Goal: Task Accomplishment & Management: Use online tool/utility

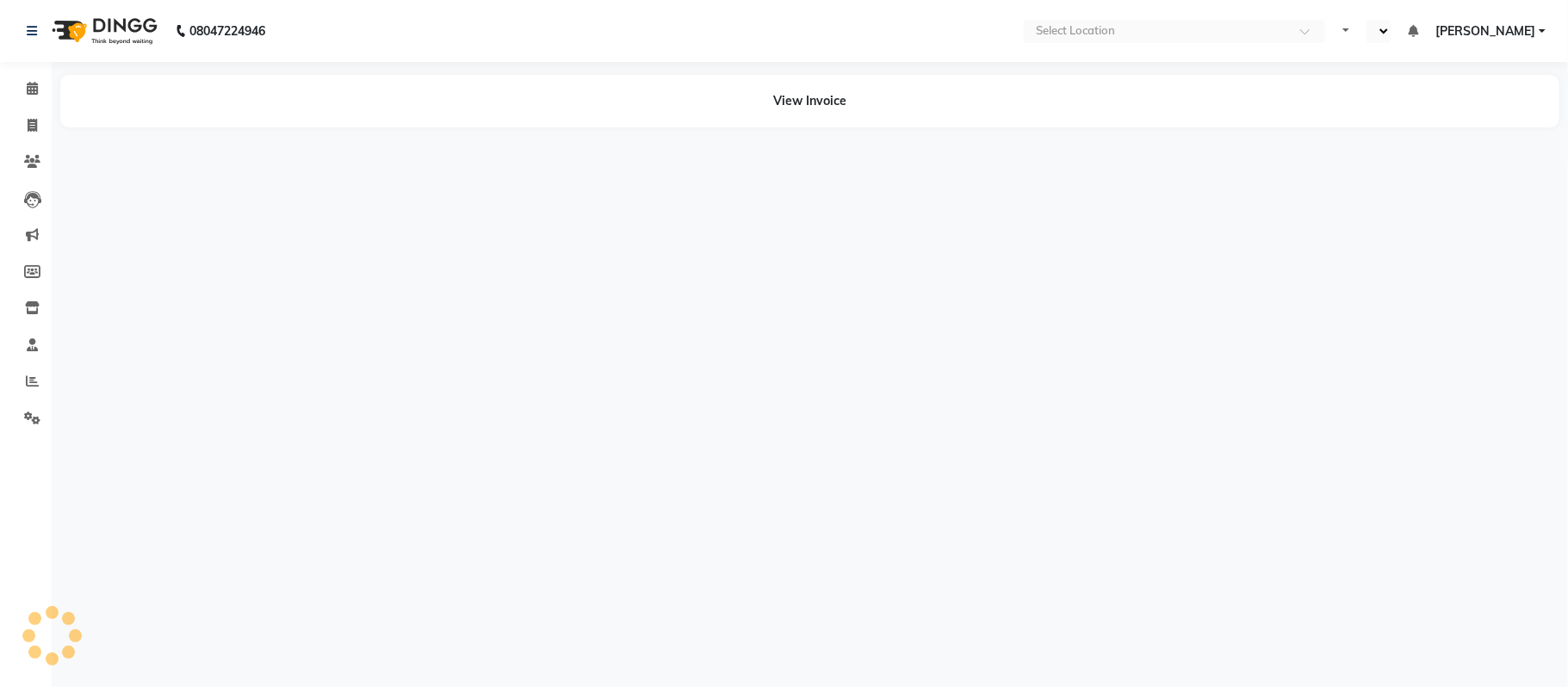
select select "en"
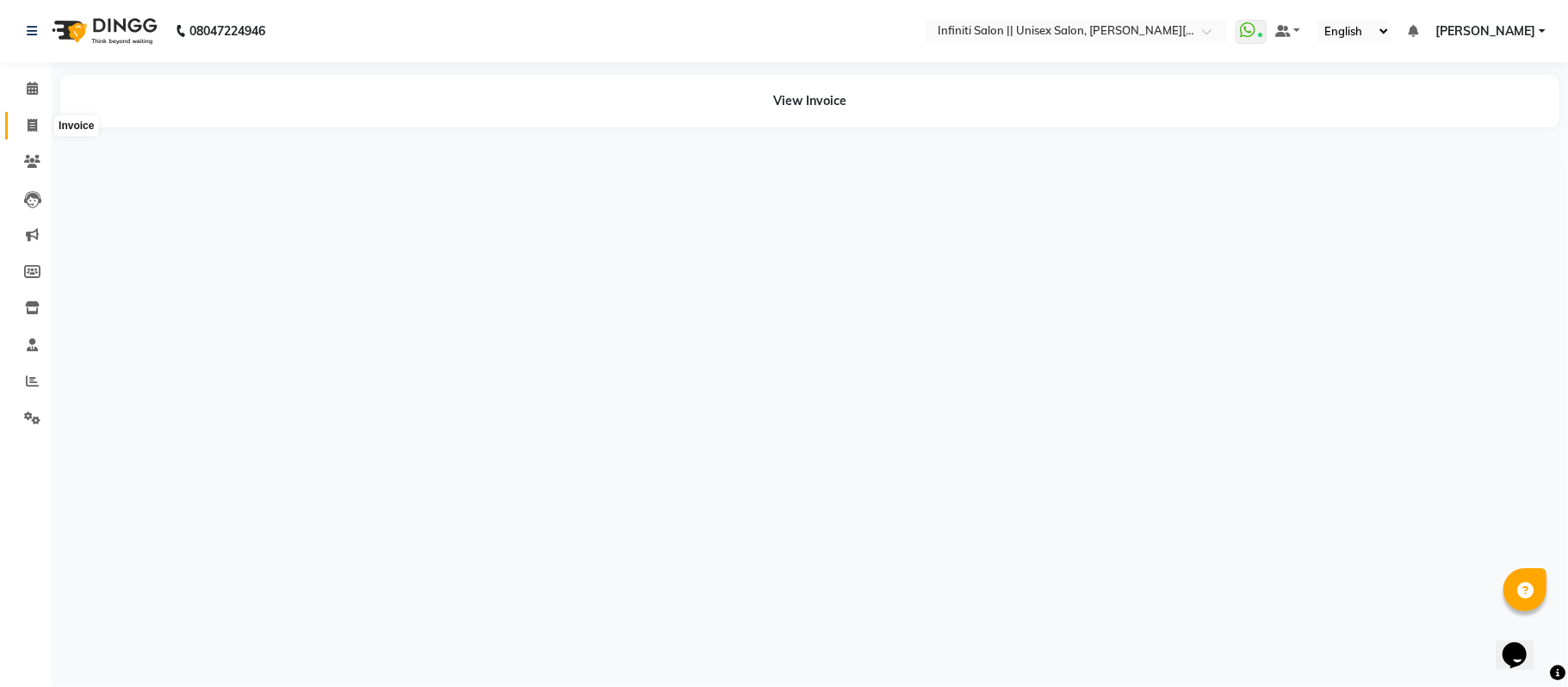
click at [36, 129] on icon at bounding box center [33, 125] width 10 height 13
select select "service"
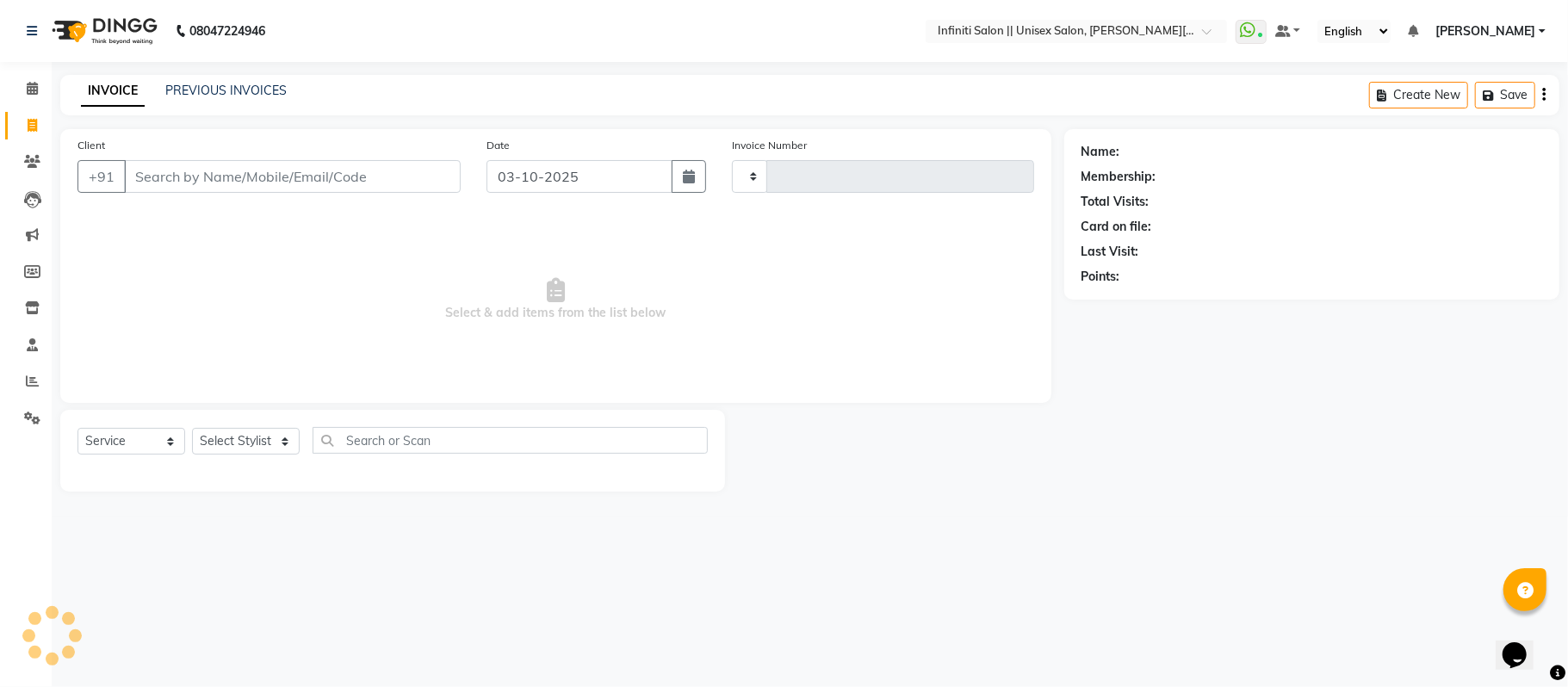
type input "1132"
select select "8233"
click at [29, 94] on icon at bounding box center [32, 88] width 11 height 13
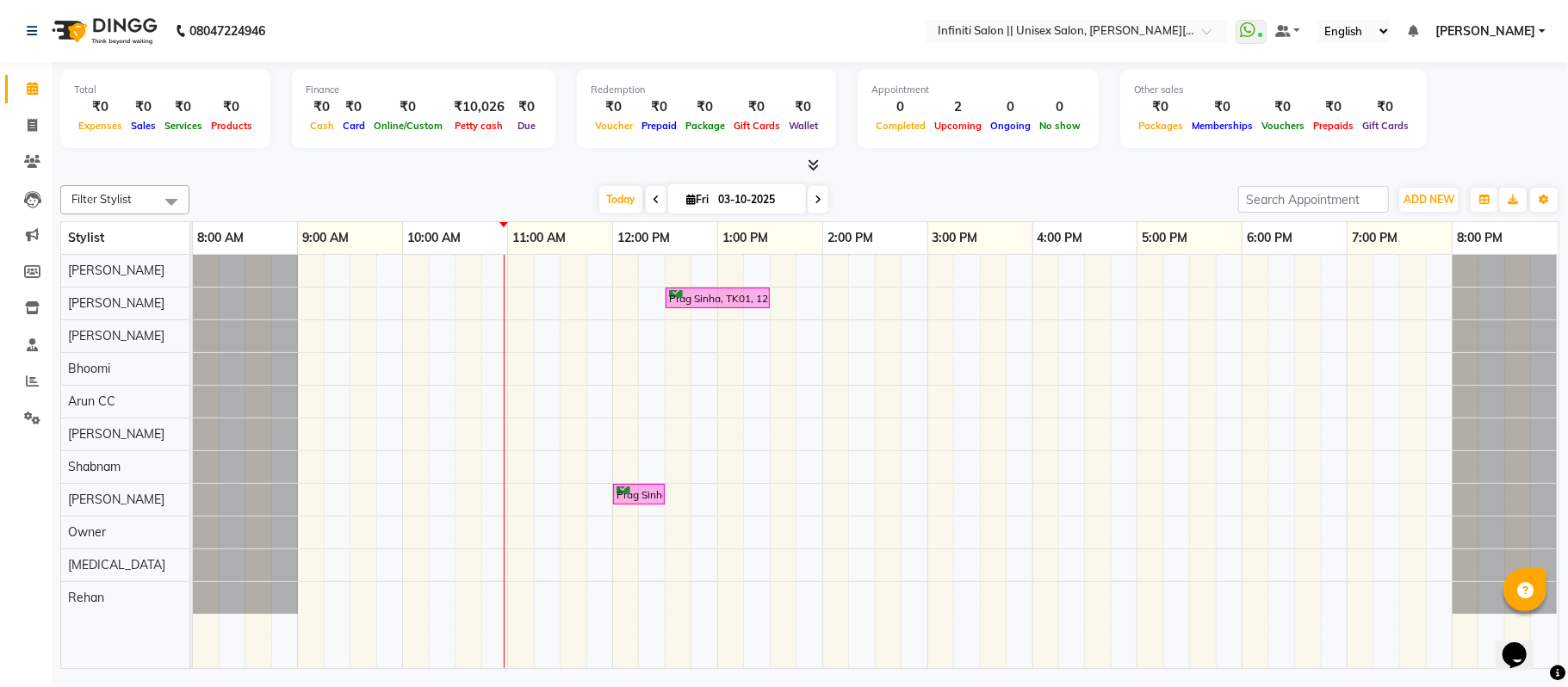
click at [815, 161] on icon at bounding box center [813, 164] width 11 height 13
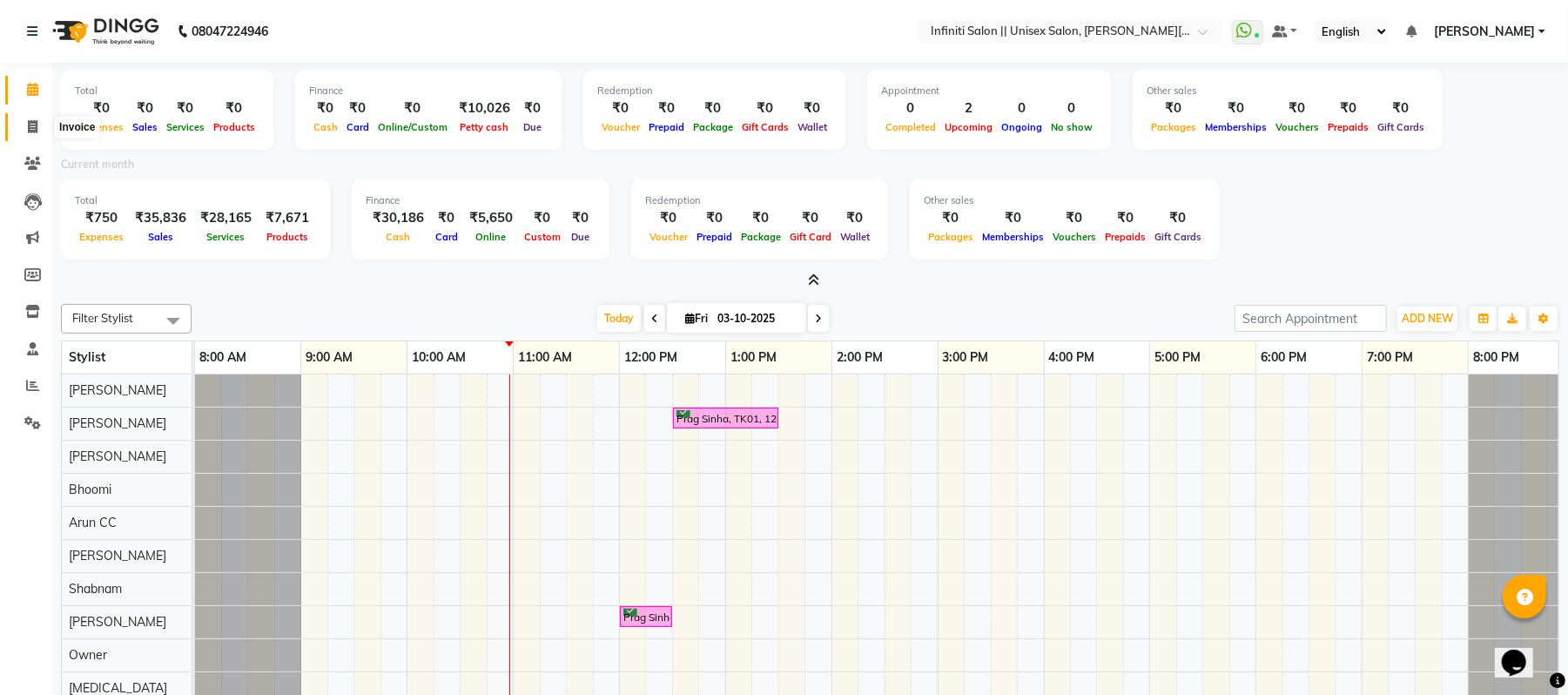
click at [28, 129] on icon at bounding box center [33, 126] width 10 height 13
select select "service"
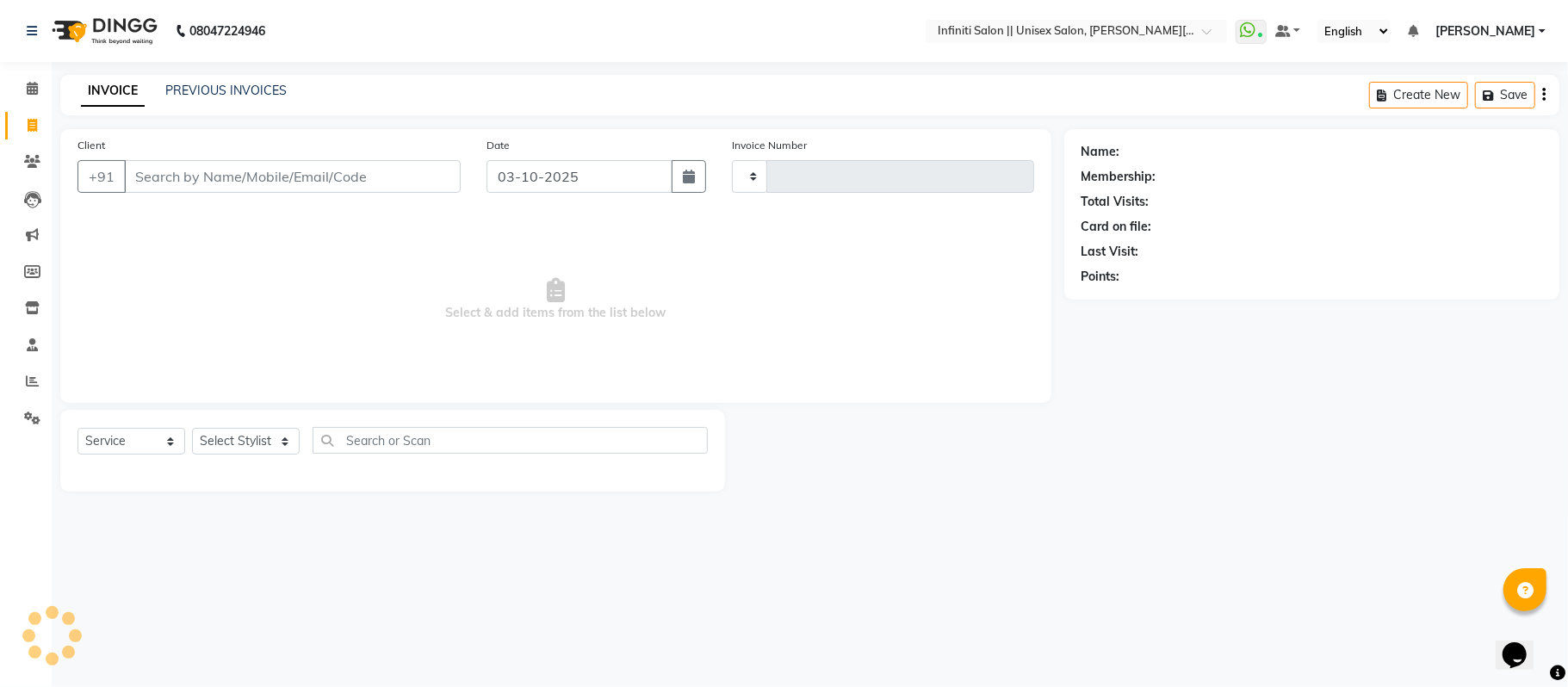
type input "1132"
select select "8233"
click at [216, 92] on link "PREVIOUS INVOICES" at bounding box center [226, 91] width 121 height 16
click link "PREVIOUS INVOICES"
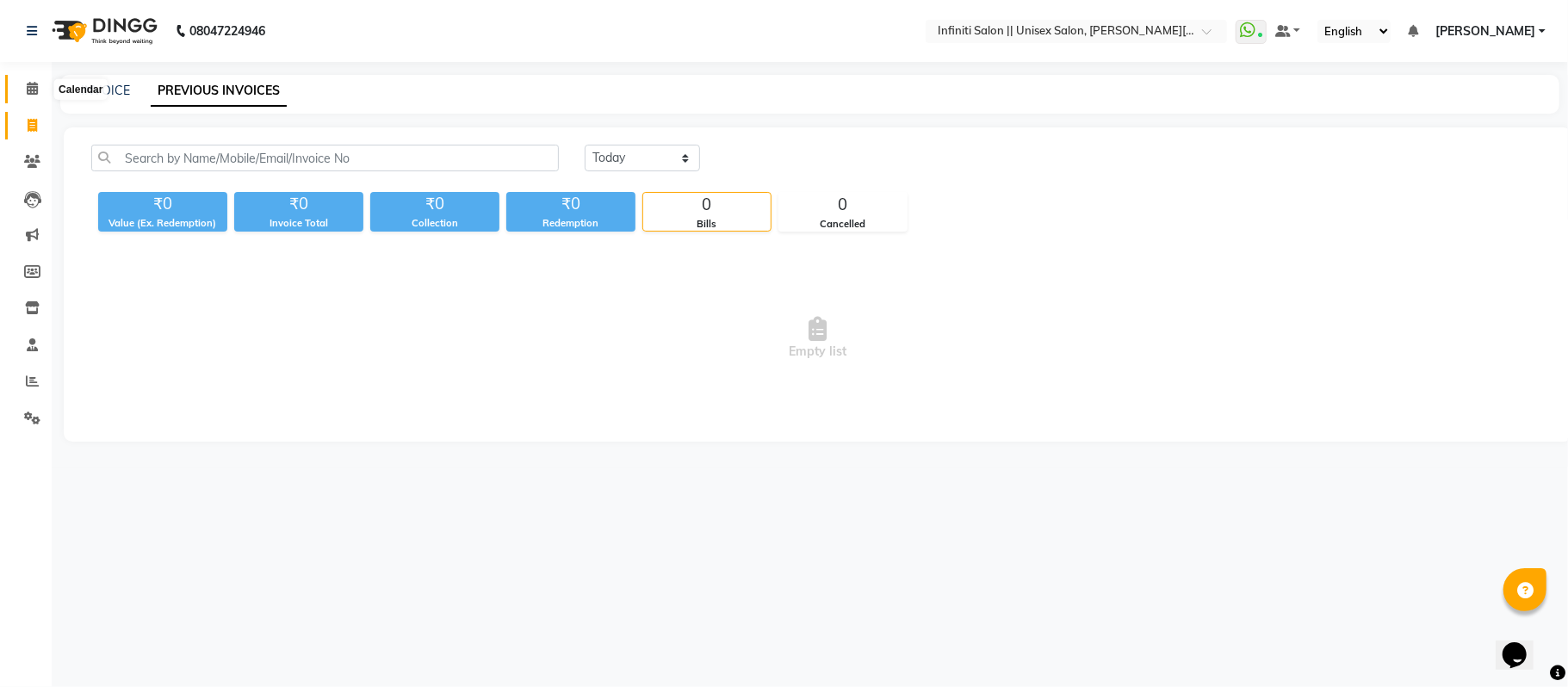
click at [36, 90] on icon at bounding box center [32, 88] width 11 height 13
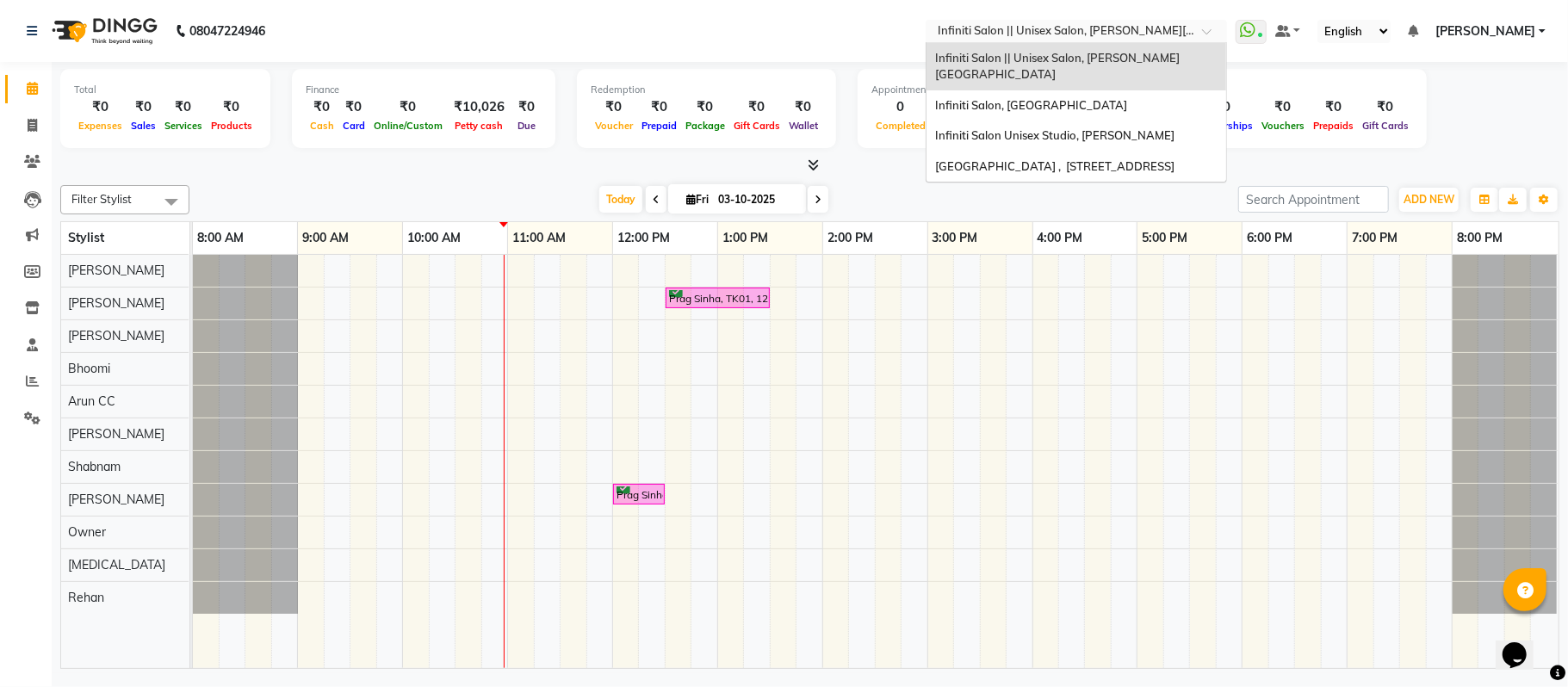
click at [944, 28] on input "text" at bounding box center [1060, 31] width 250 height 17
click at [957, 98] on span "Infiniti Salon, [GEOGRAPHIC_DATA]" at bounding box center [1030, 105] width 192 height 14
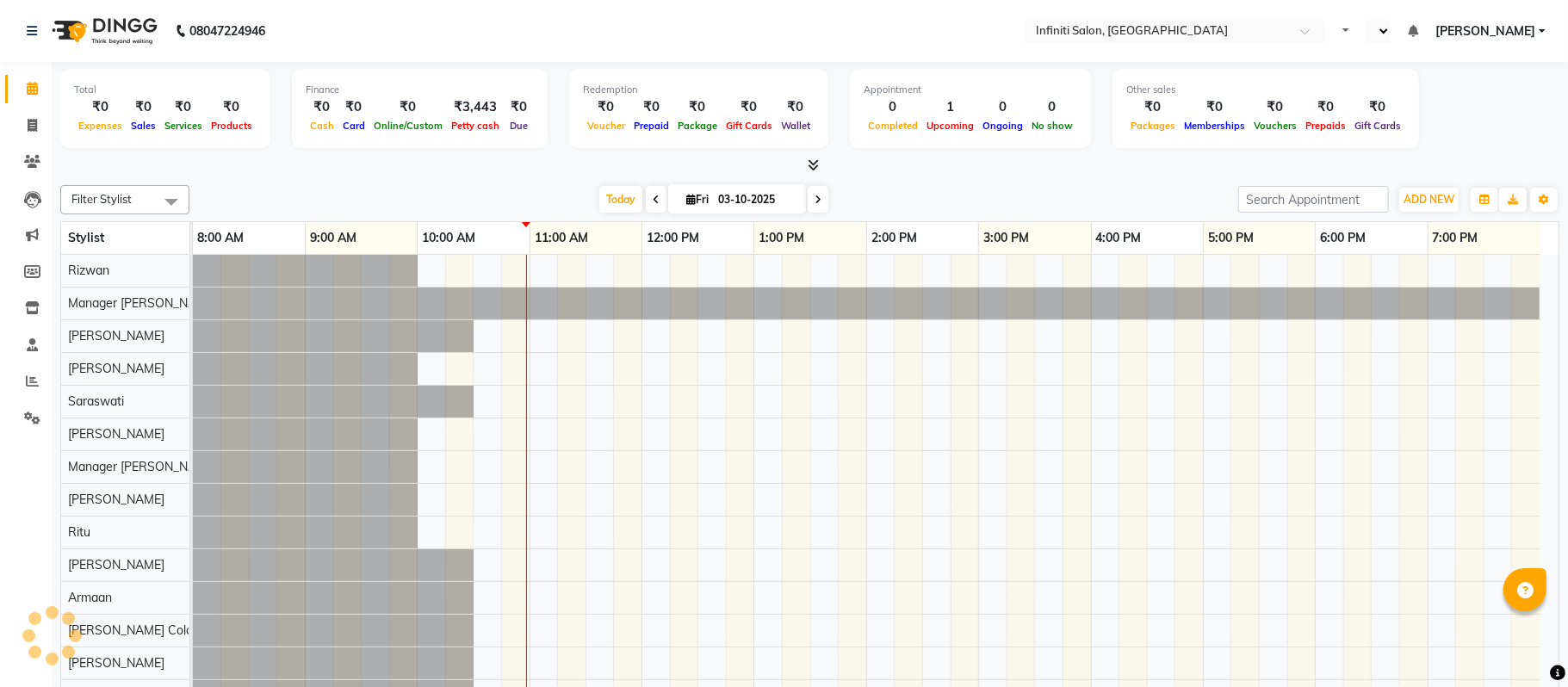
select select "en"
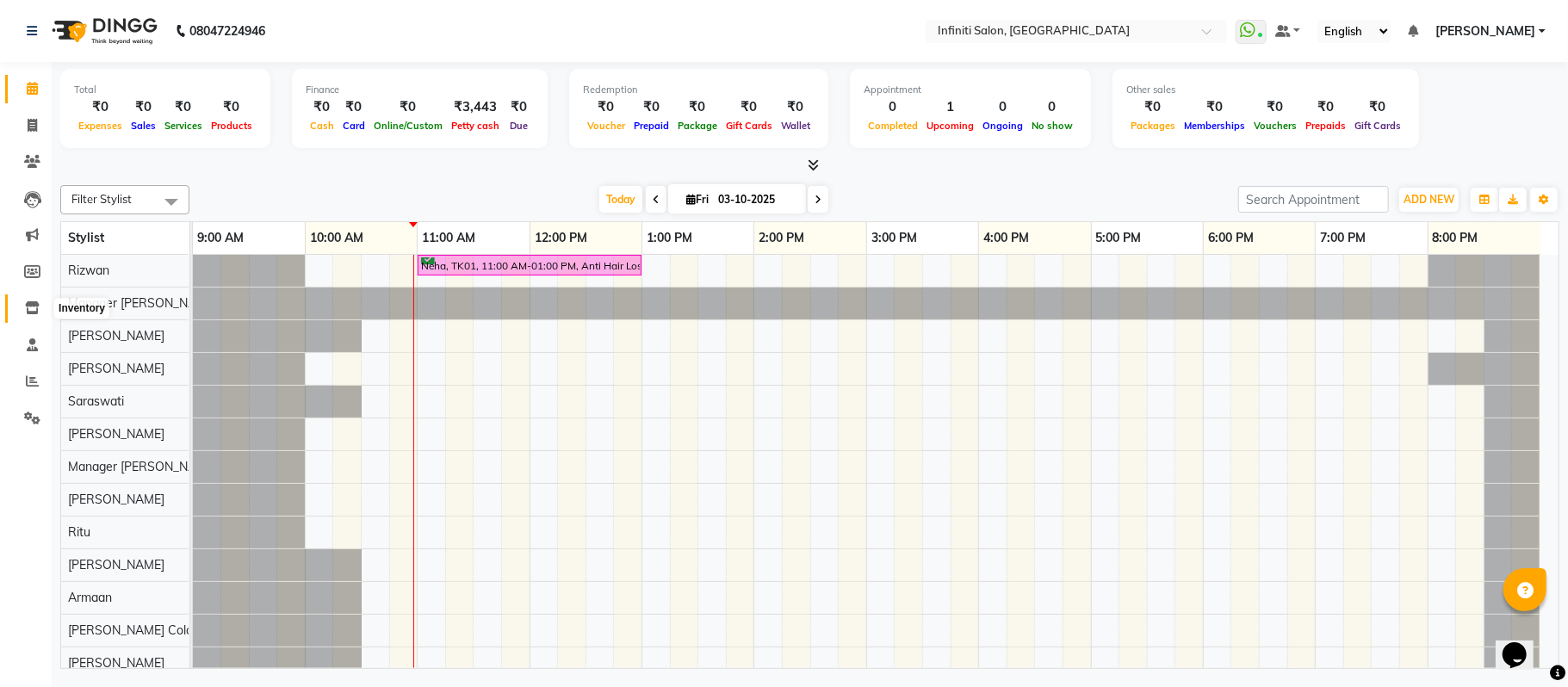
click at [34, 308] on icon at bounding box center [32, 307] width 15 height 13
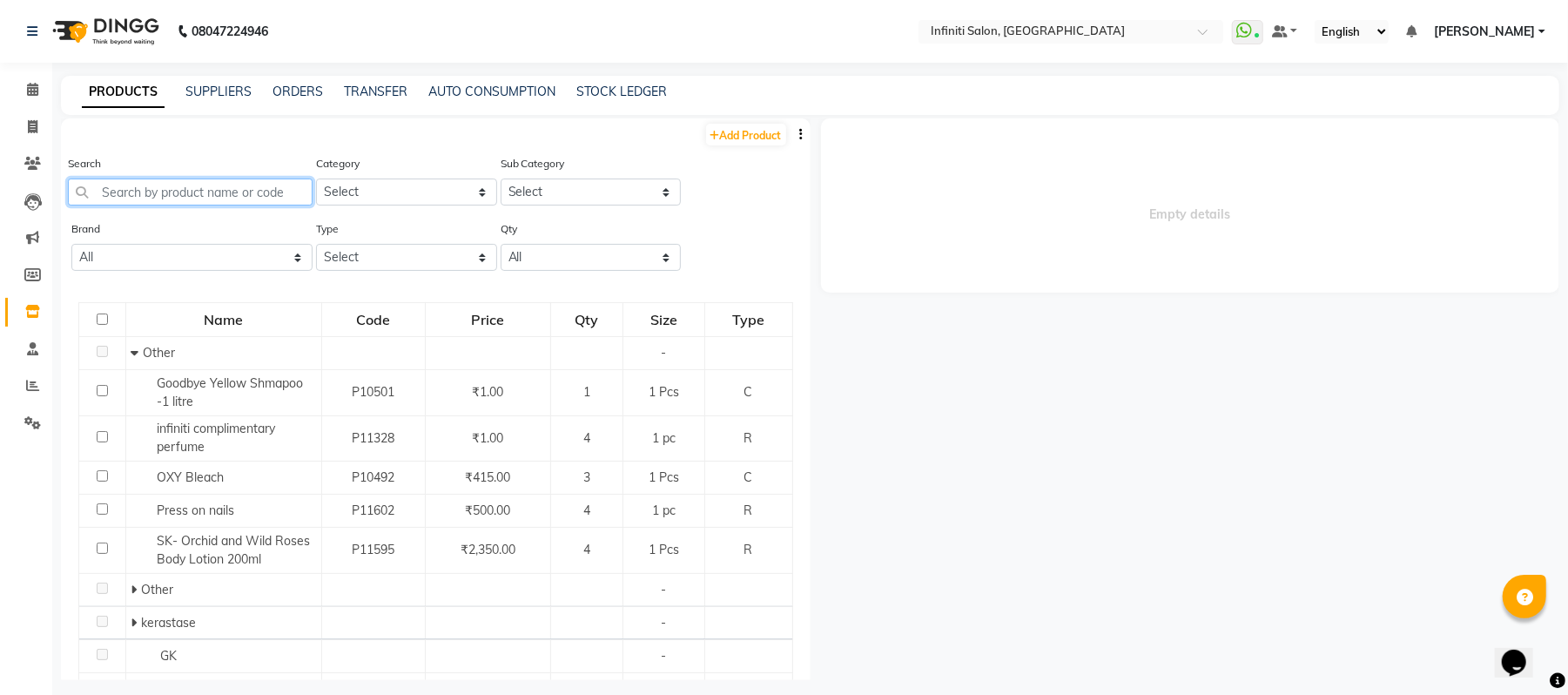
click at [210, 191] on input "text" at bounding box center [190, 191] width 245 height 27
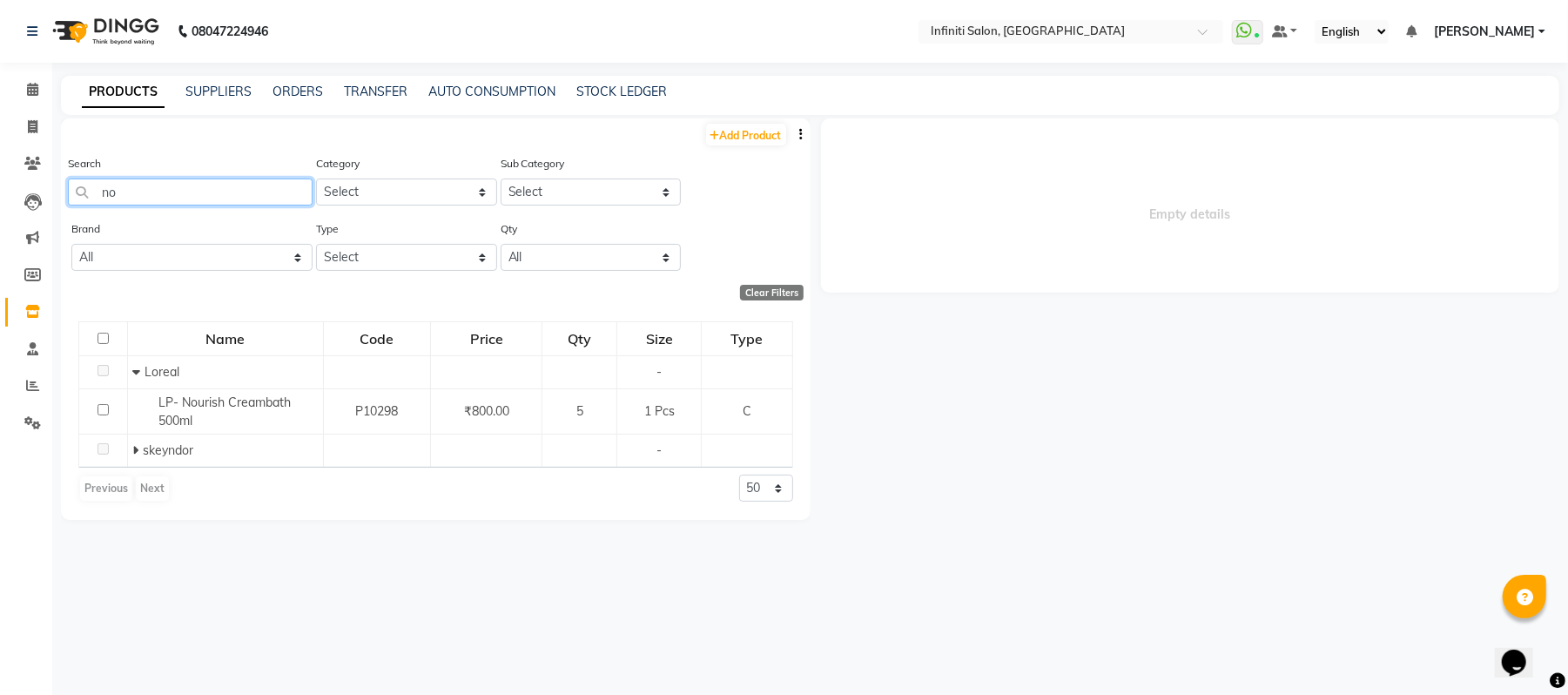
type input "n"
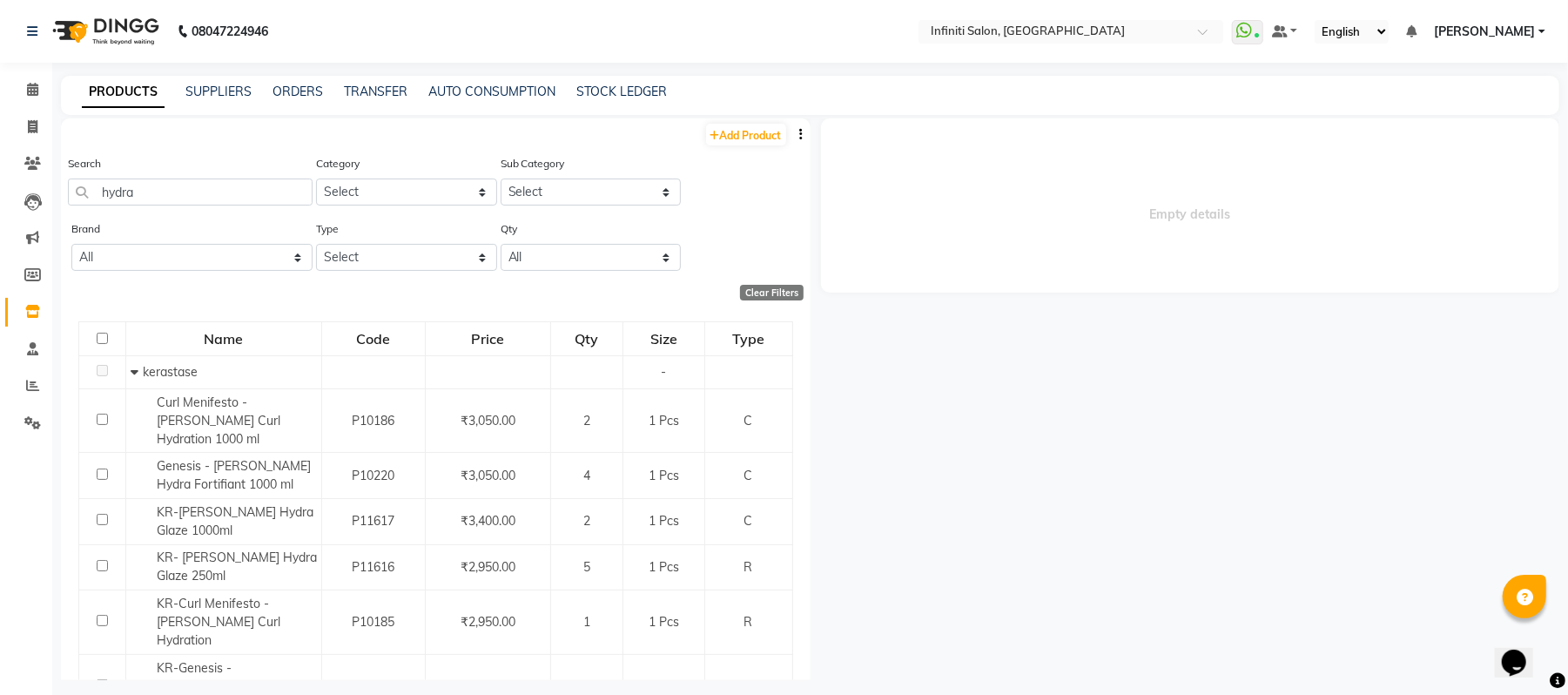
drag, startPoint x: 788, startPoint y: 259, endPoint x: 801, endPoint y: 259, distance: 13.0
click at [801, 259] on div "Add Product Search hydra Category Select Hair Skin Appliances [PERSON_NAME] Wax…" at bounding box center [435, 399] width 750 height 562
click at [280, 191] on input "hydra" at bounding box center [190, 191] width 245 height 27
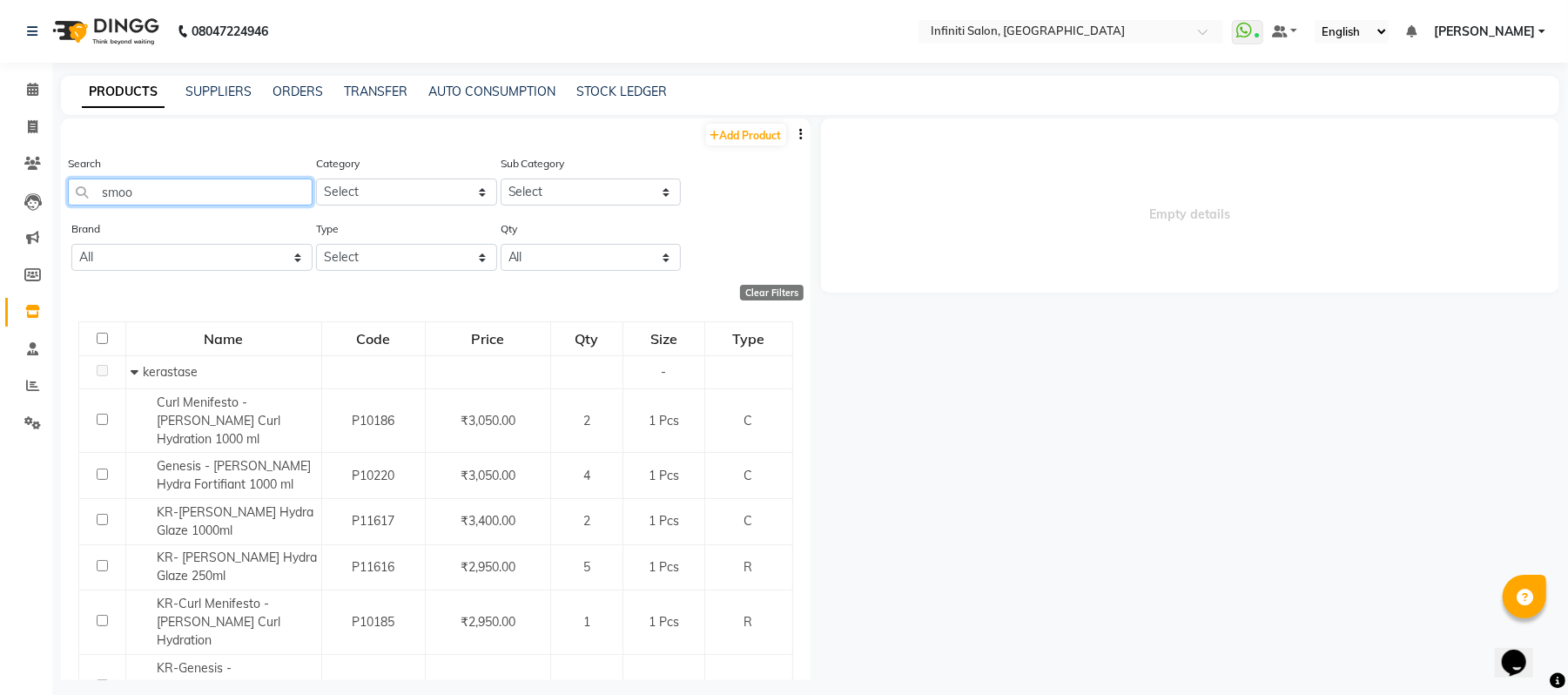
type input "smoot"
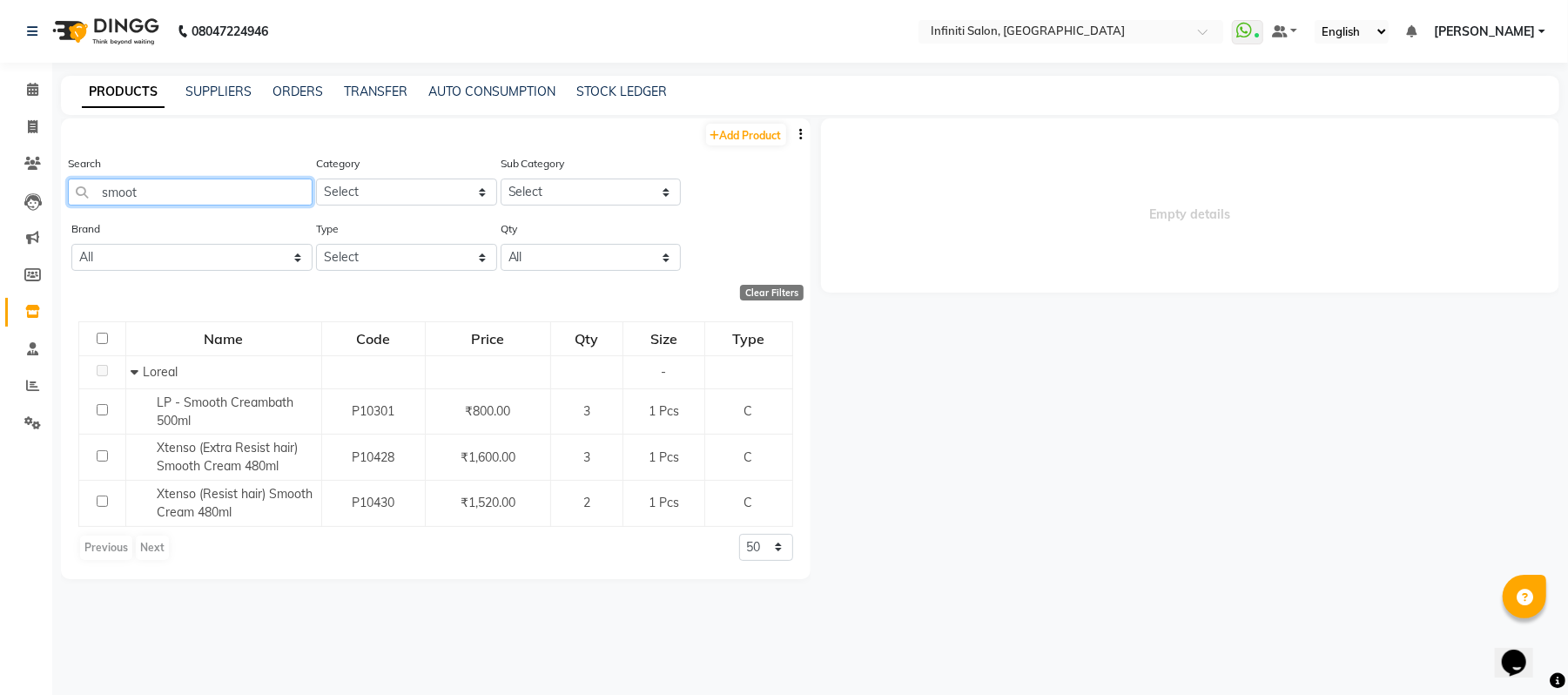
click at [191, 188] on input "smoot" at bounding box center [190, 191] width 245 height 27
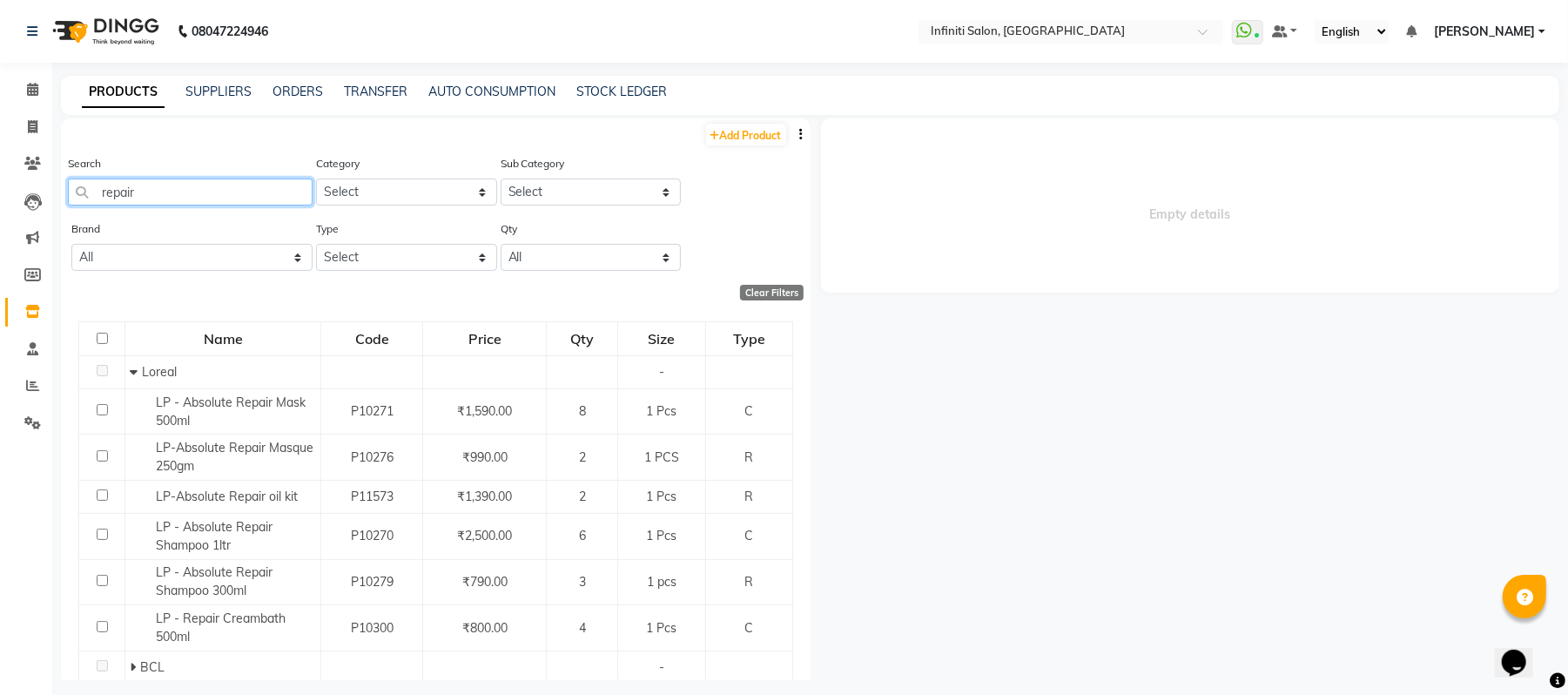
scroll to position [58, 0]
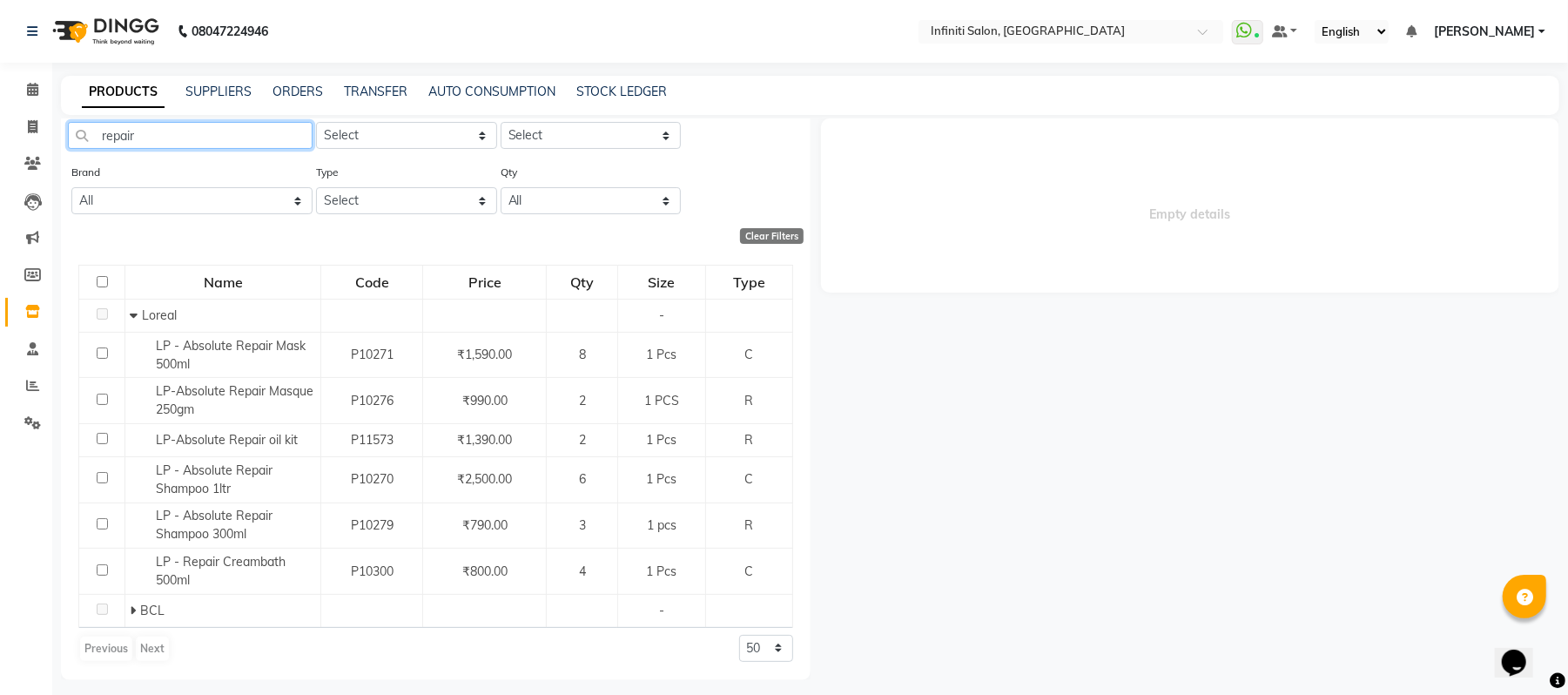
click at [205, 132] on input "repair" at bounding box center [190, 134] width 245 height 27
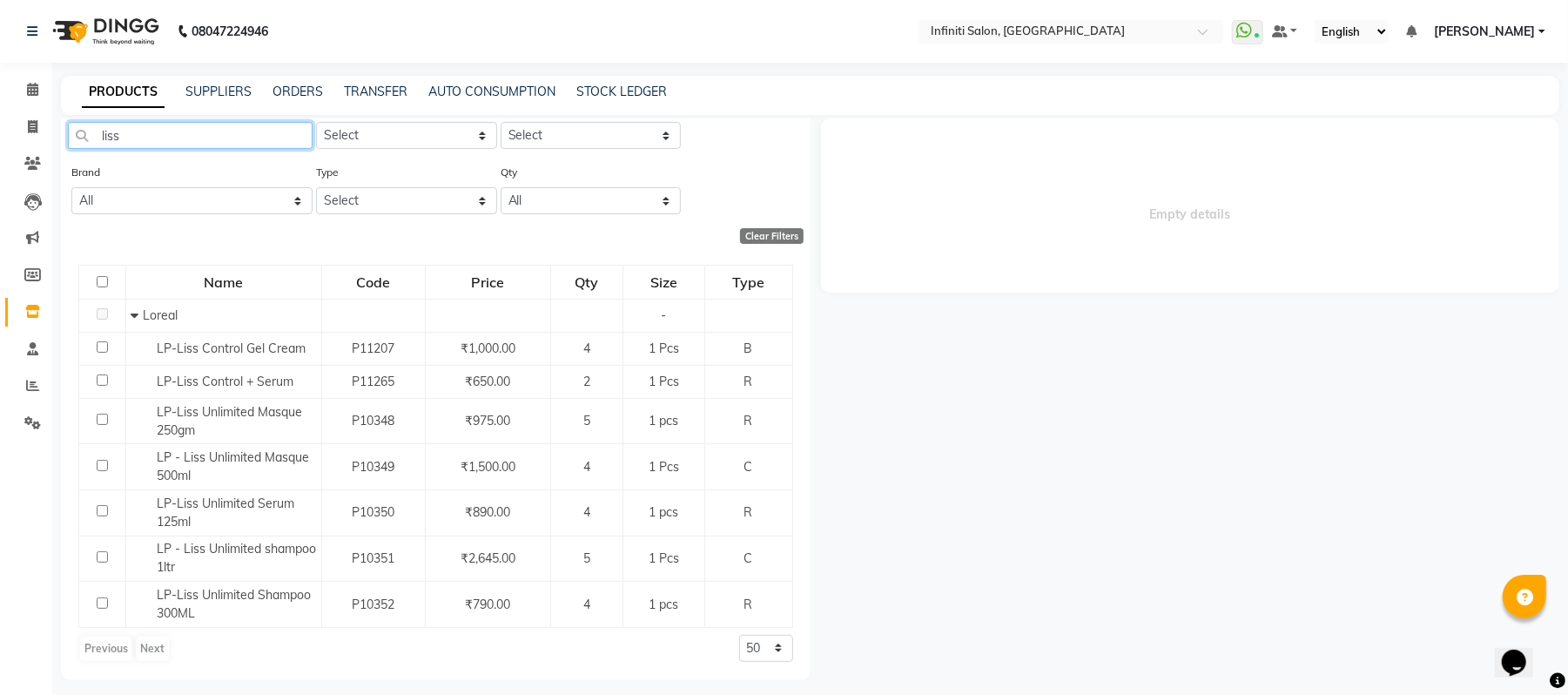
scroll to position [0, 0]
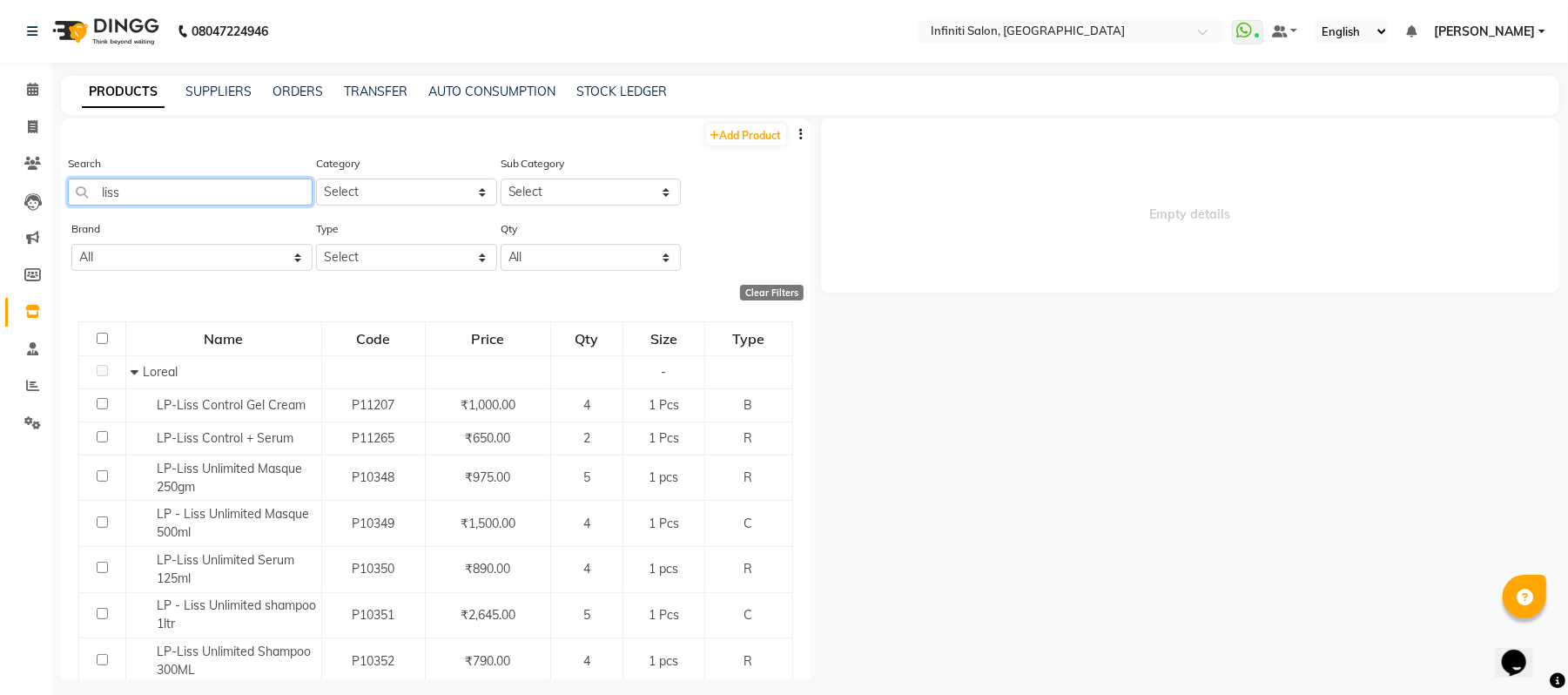
click at [179, 197] on input "liss" at bounding box center [190, 191] width 245 height 27
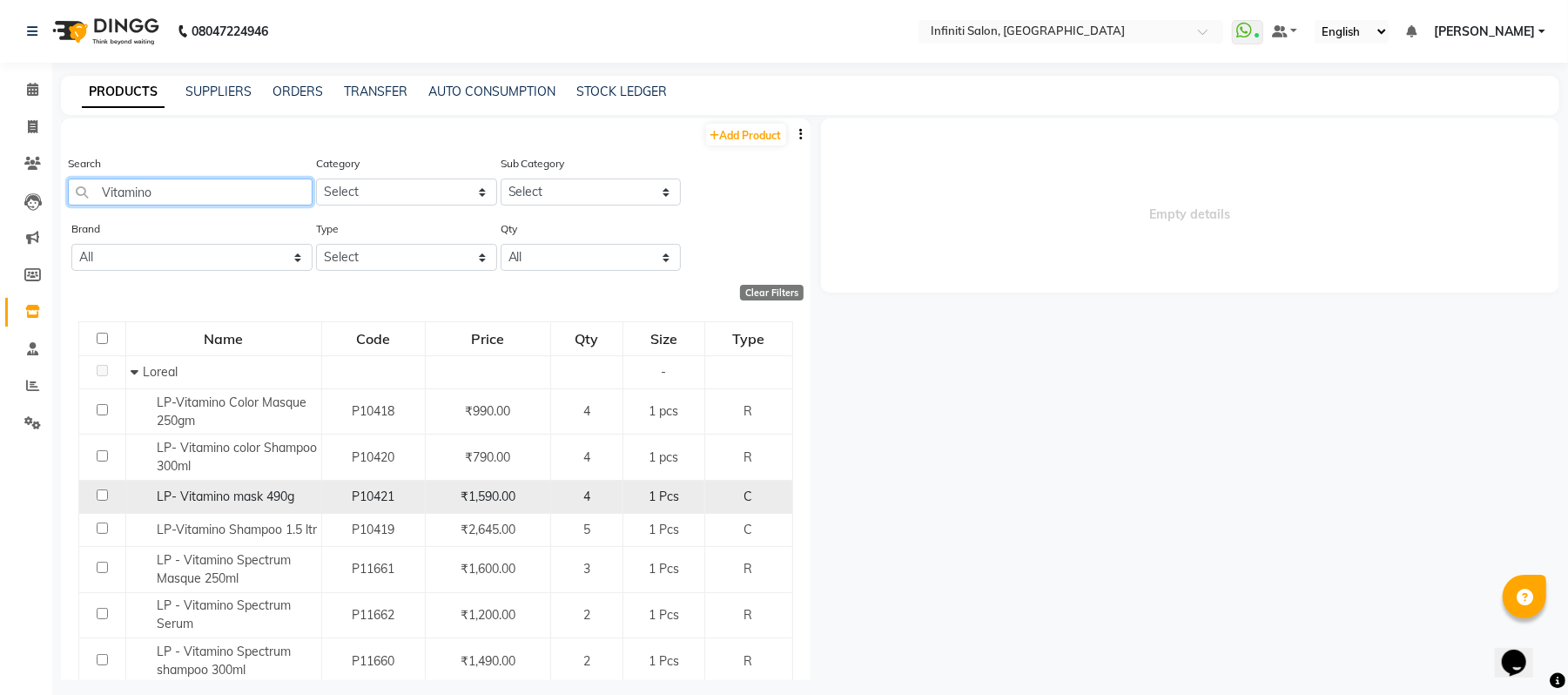
type input "Vitamino"
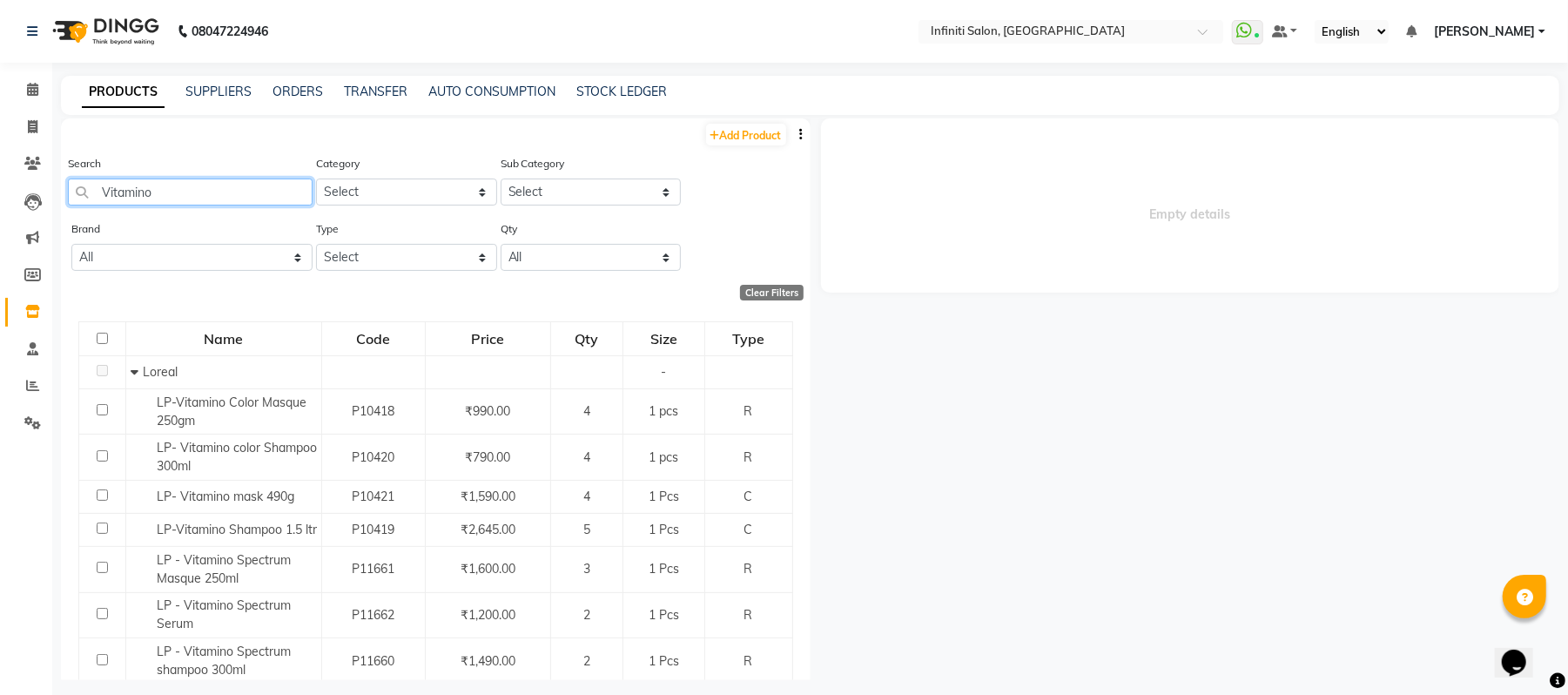
click at [204, 192] on input "Vitamino" at bounding box center [190, 191] width 245 height 27
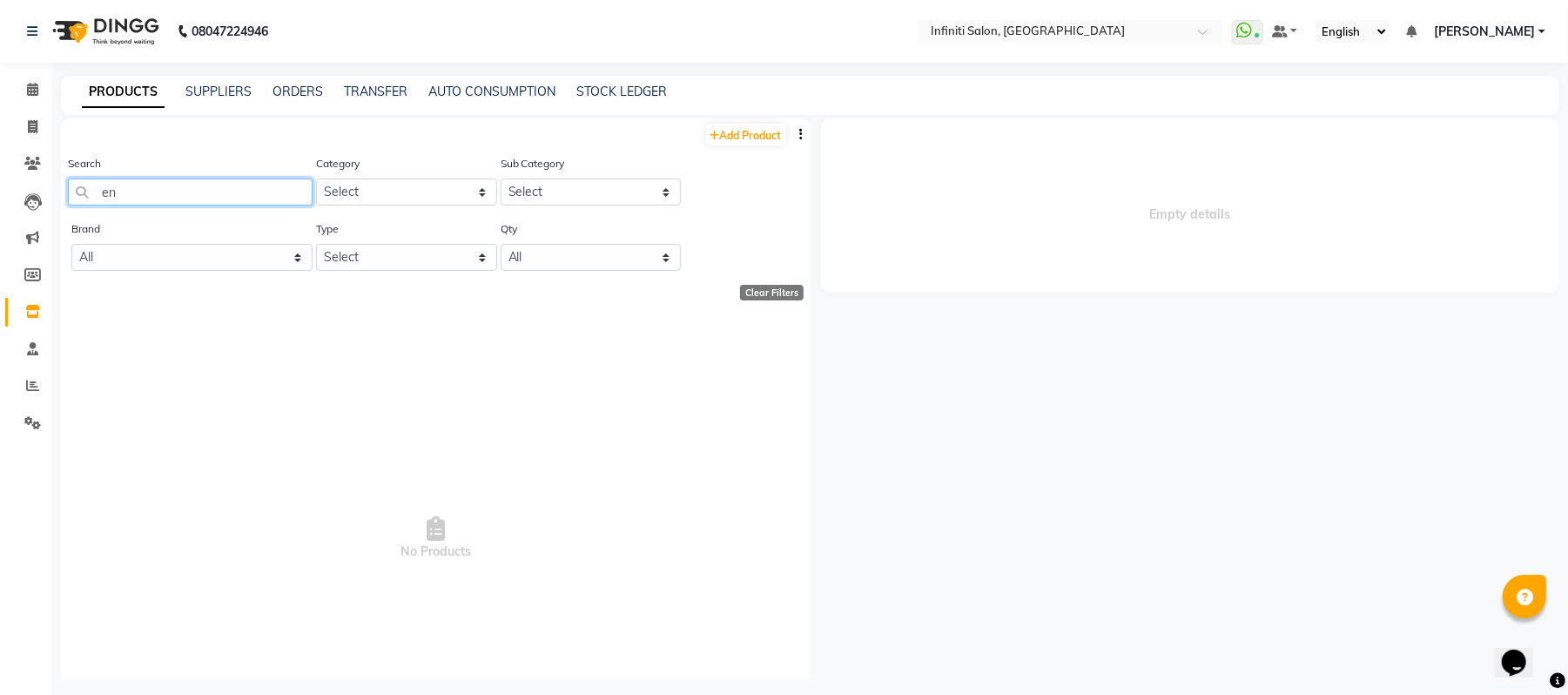
type input "e"
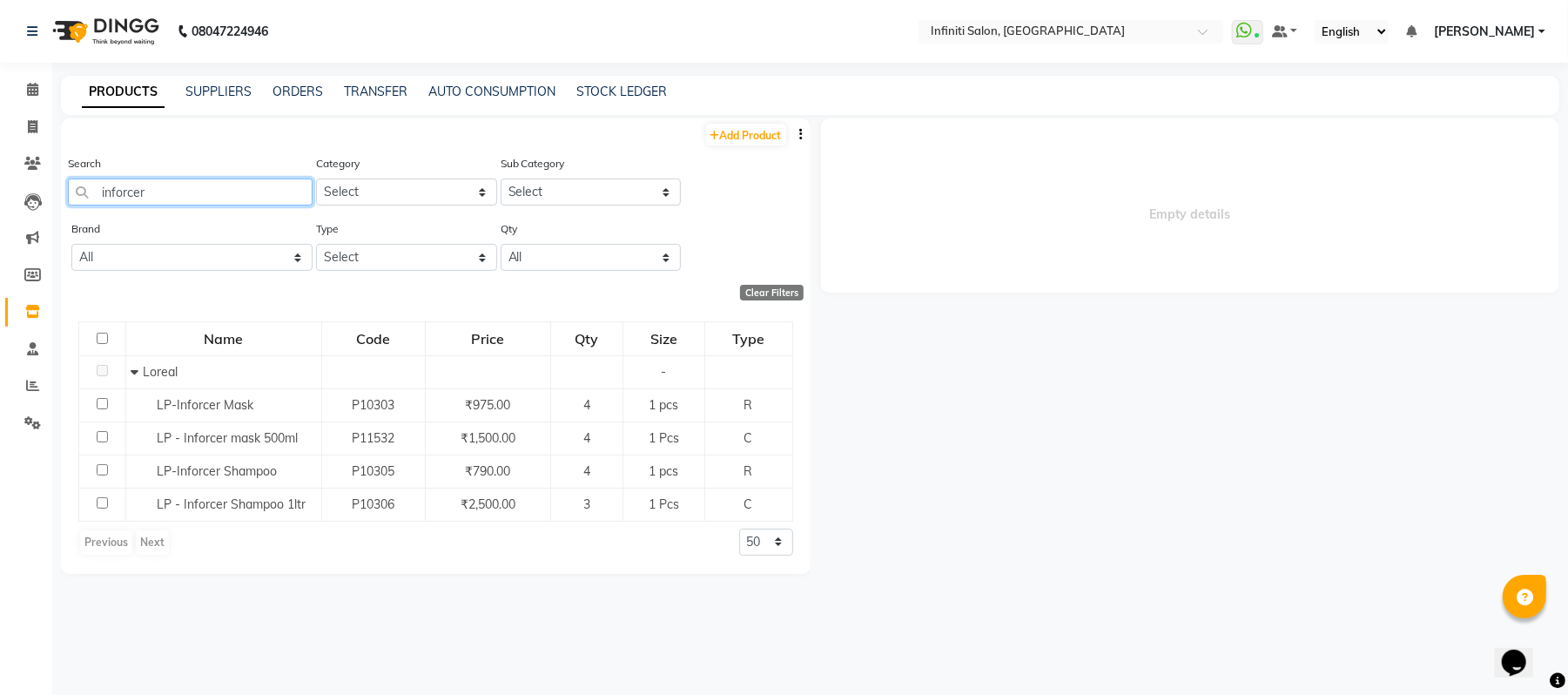
click at [220, 182] on input "inforcer" at bounding box center [190, 191] width 245 height 27
type input "i"
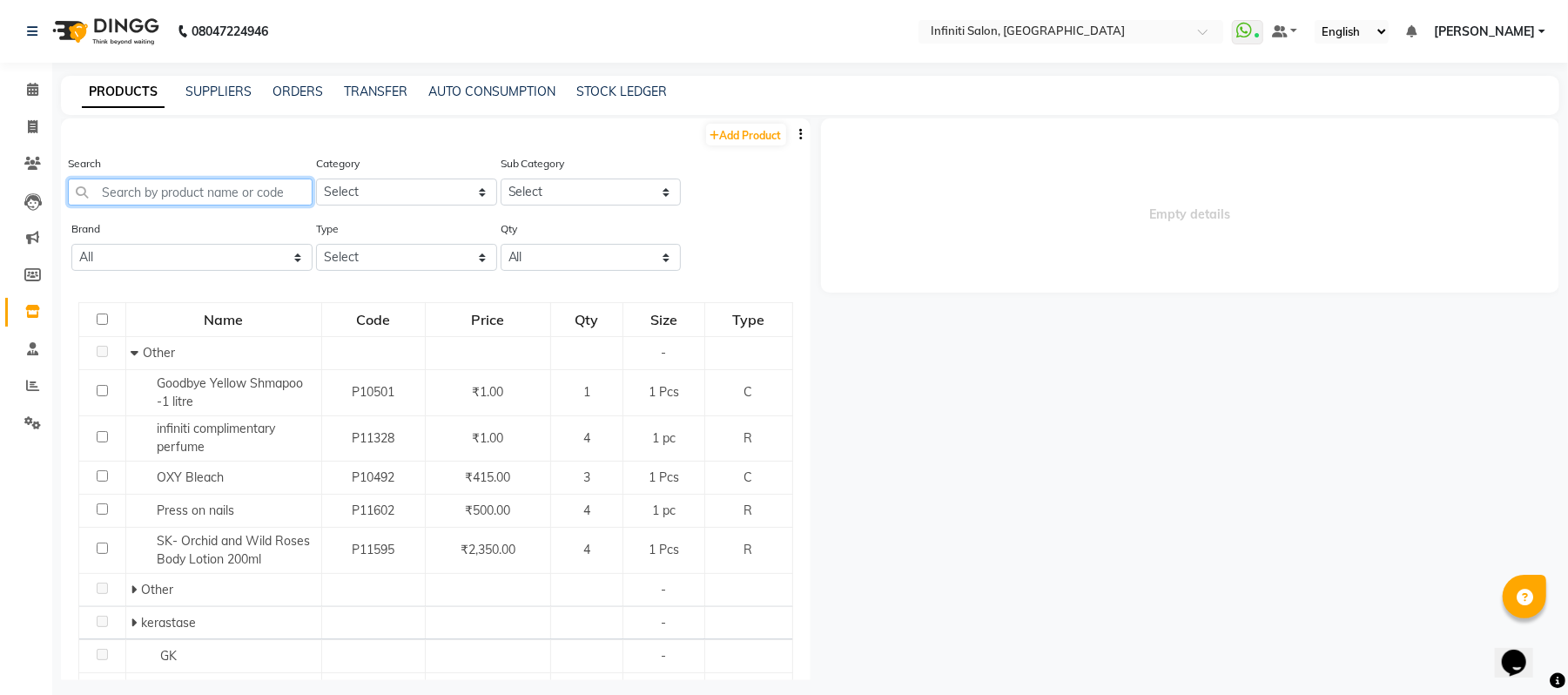
click at [247, 197] on input "text" at bounding box center [190, 191] width 245 height 27
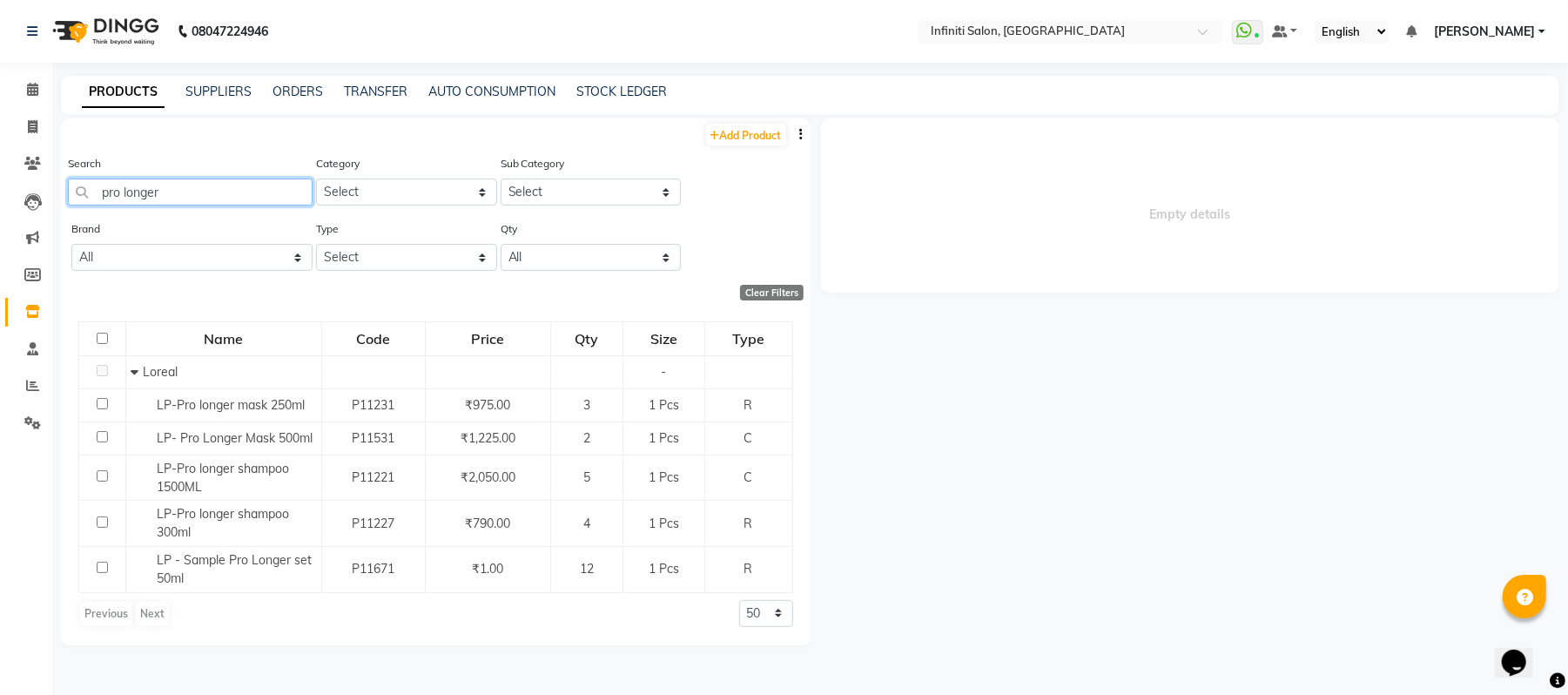
click at [179, 182] on input "pro longer" at bounding box center [190, 191] width 245 height 27
type input "p"
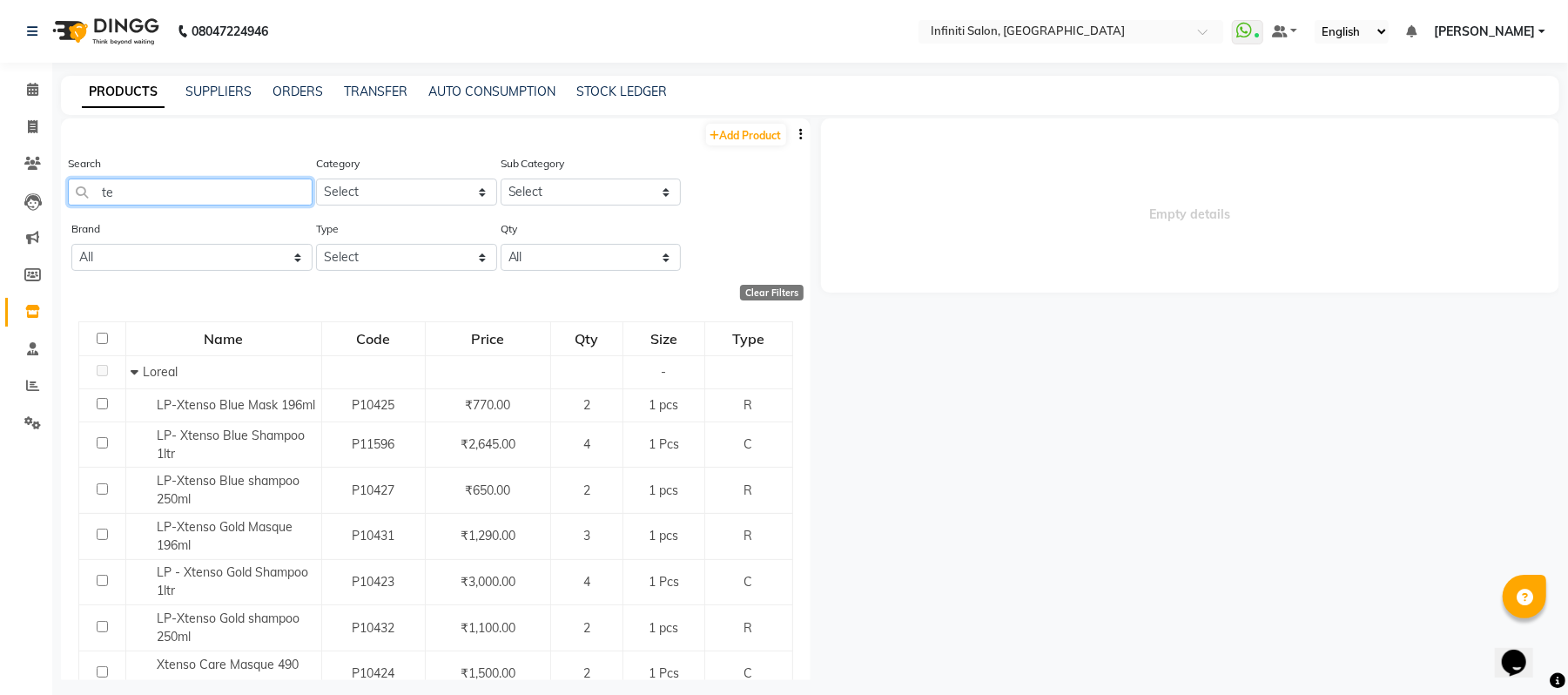
type input "t"
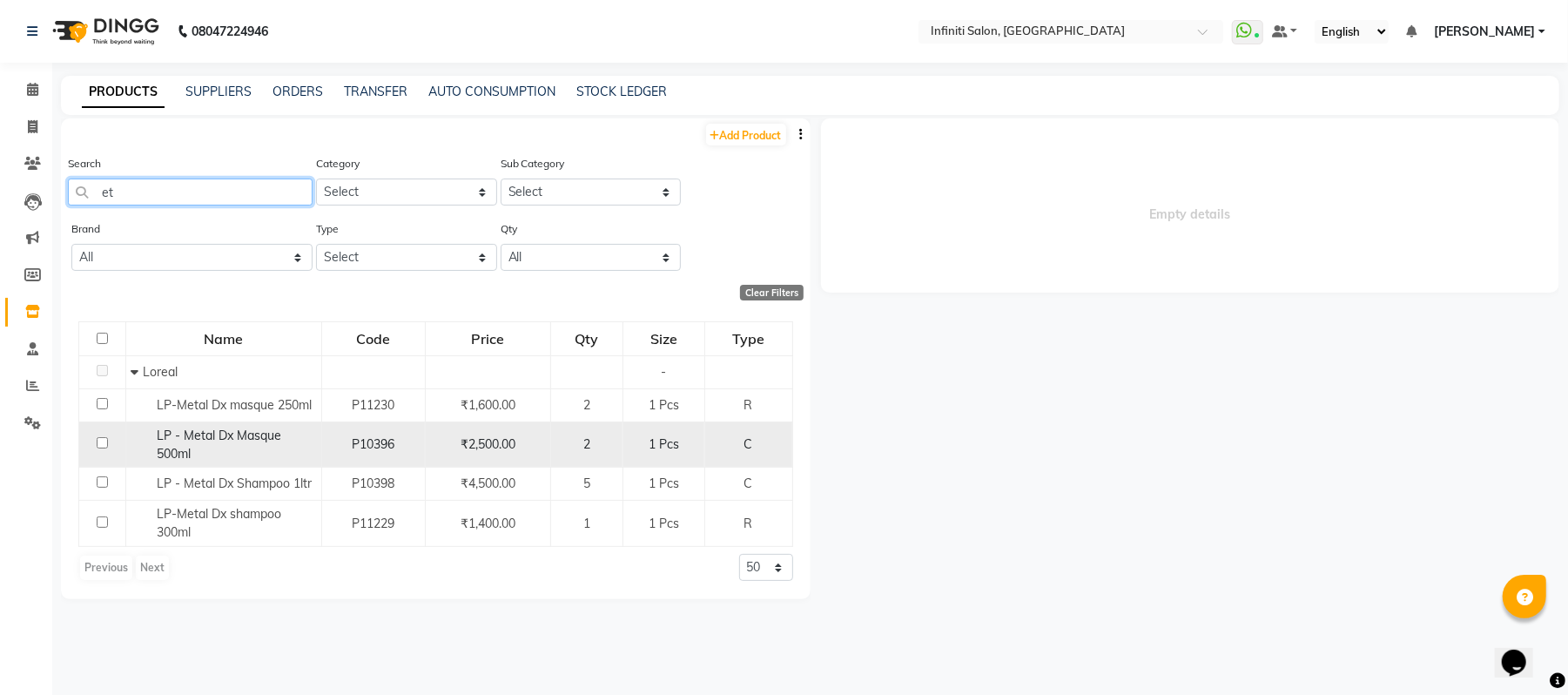
type input "e"
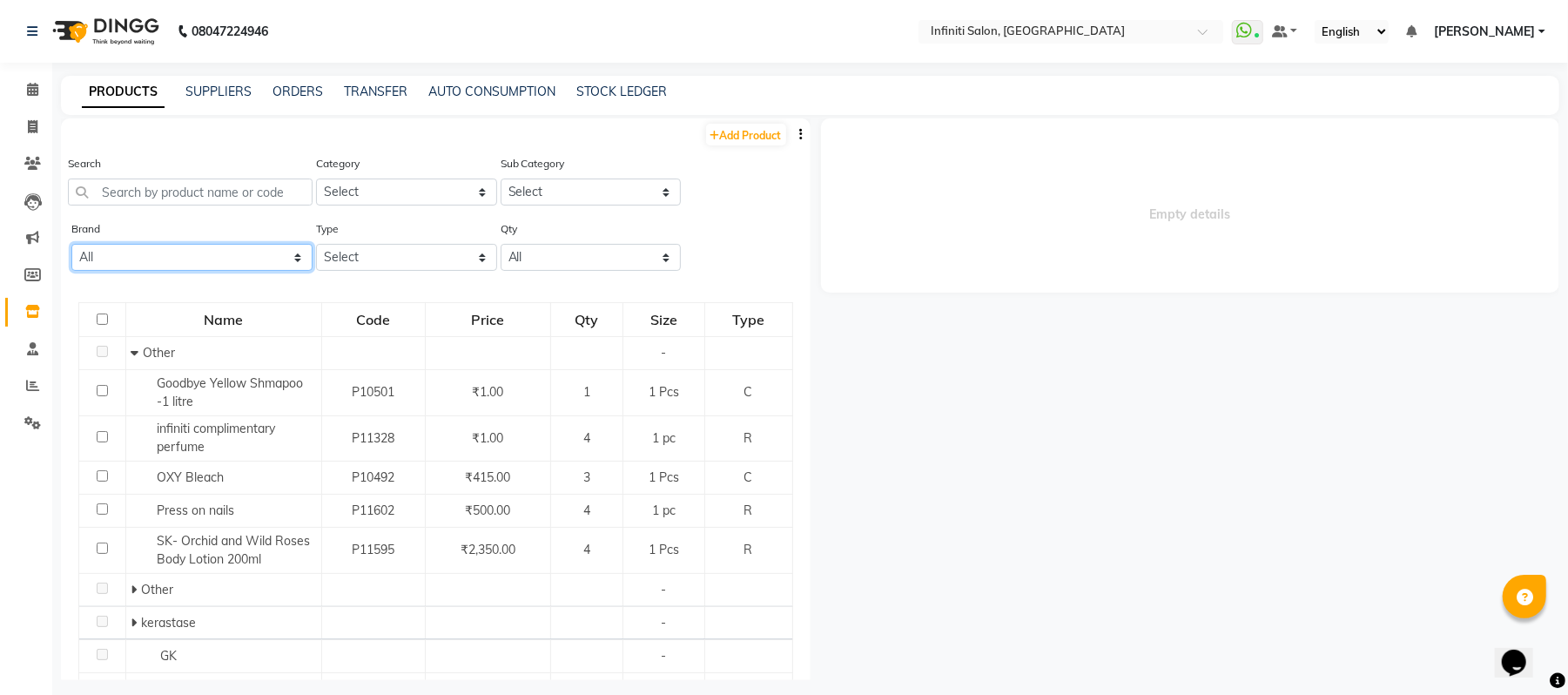
click at [207, 262] on select "All 8th Sense [PERSON_NAME] Avl Bcl Biolume Biosoft [PERSON_NAME] D Fabulous [P…" at bounding box center [192, 257] width 241 height 27
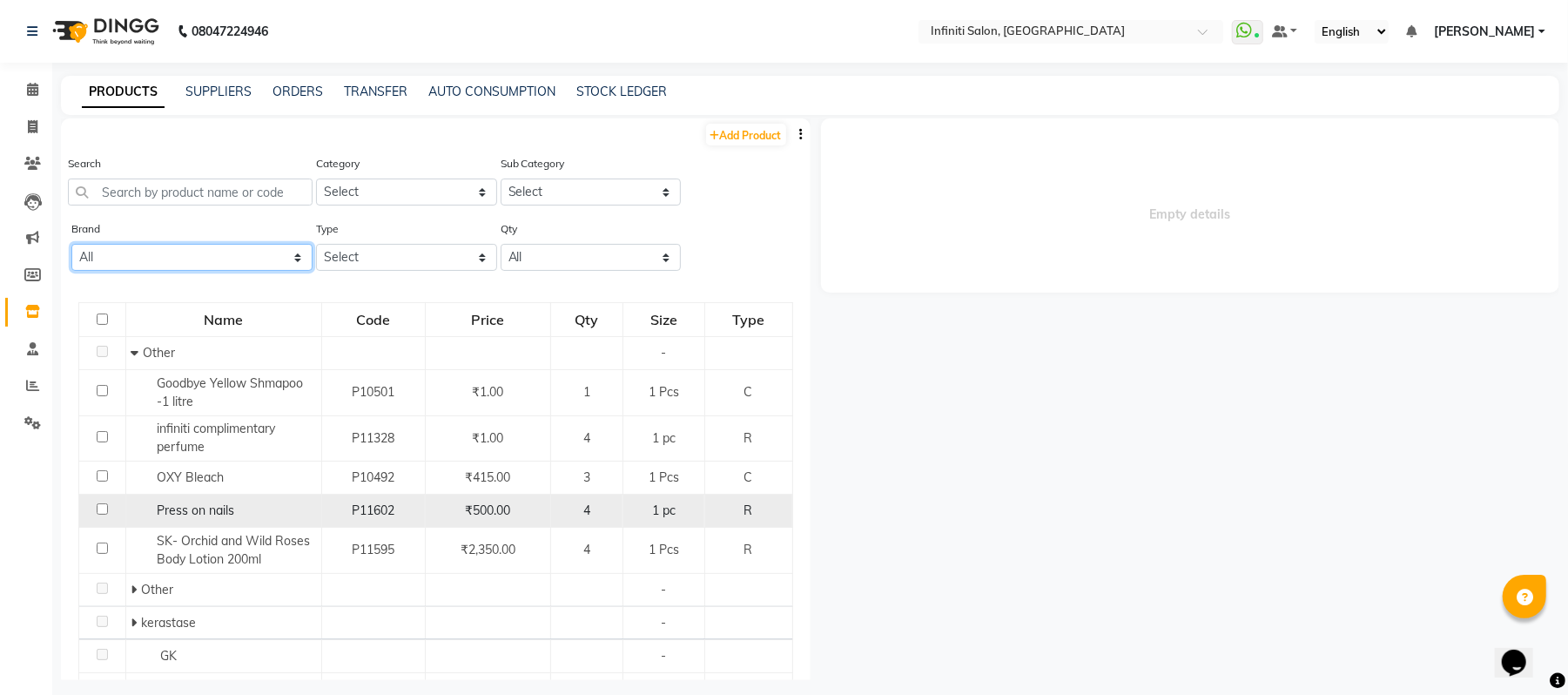
select select "loreal"
click at [72, 244] on select "All 8th Sense [PERSON_NAME] Avl Bcl Biolume Biosoft [PERSON_NAME] D Fabulous [P…" at bounding box center [192, 257] width 241 height 27
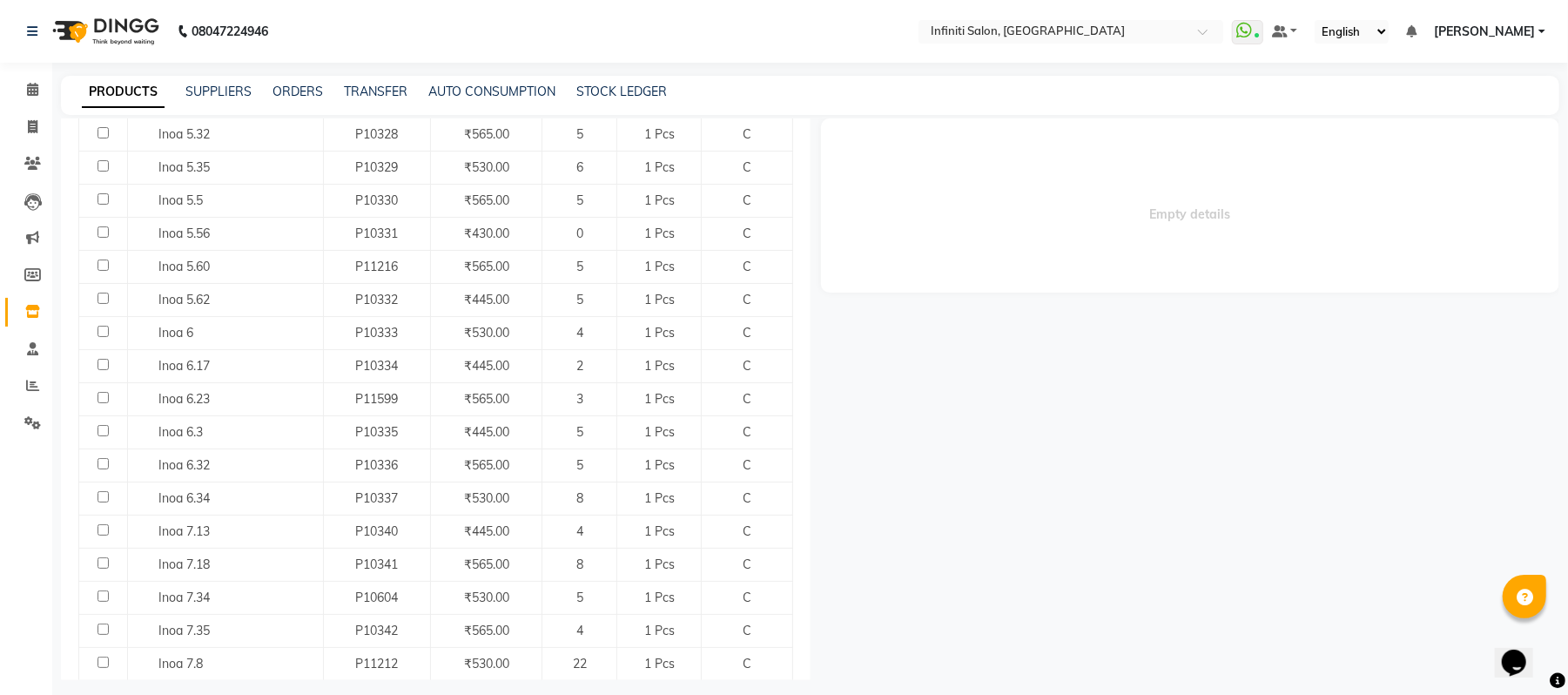
scroll to position [1396, 0]
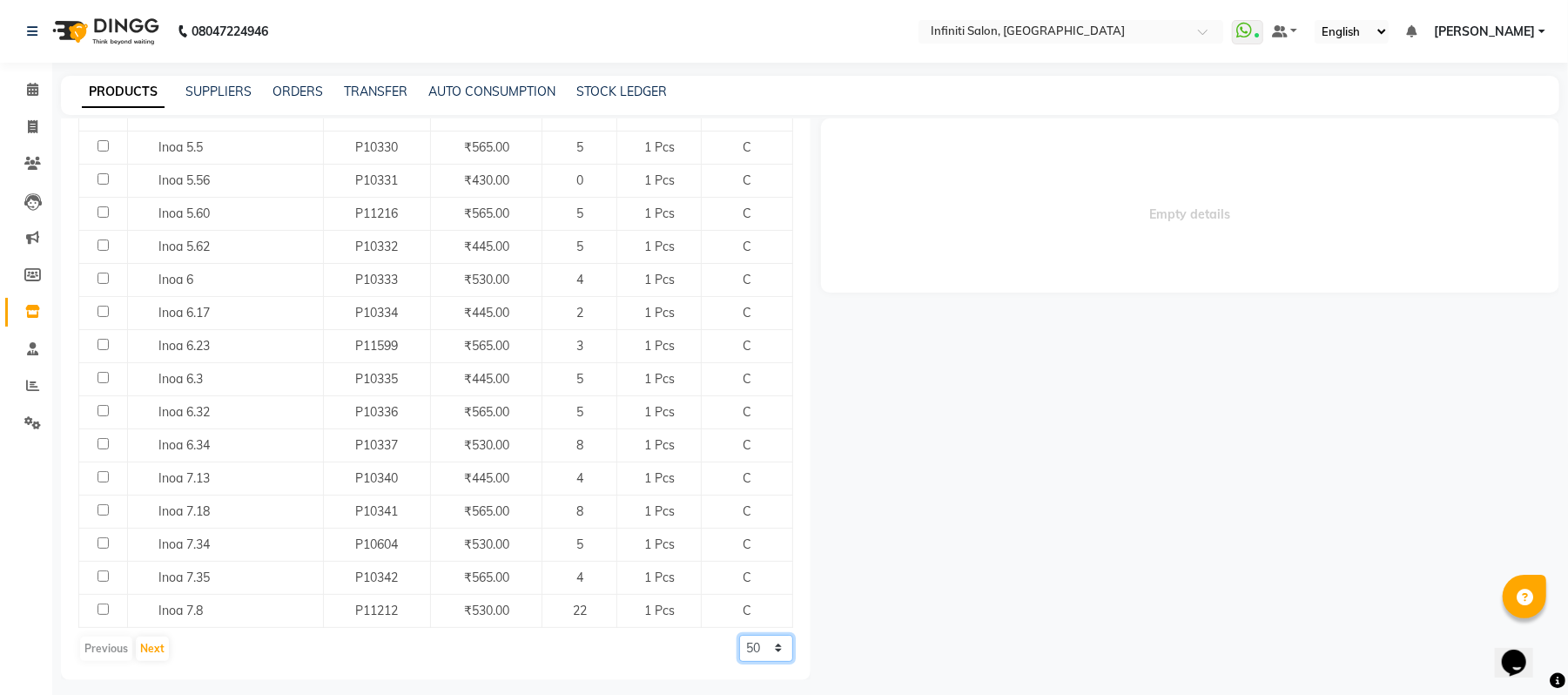
click at [752, 649] on select "50 100 500" at bounding box center [766, 647] width 54 height 27
select select "500"
click at [739, 634] on select "50 100 500" at bounding box center [766, 647] width 54 height 27
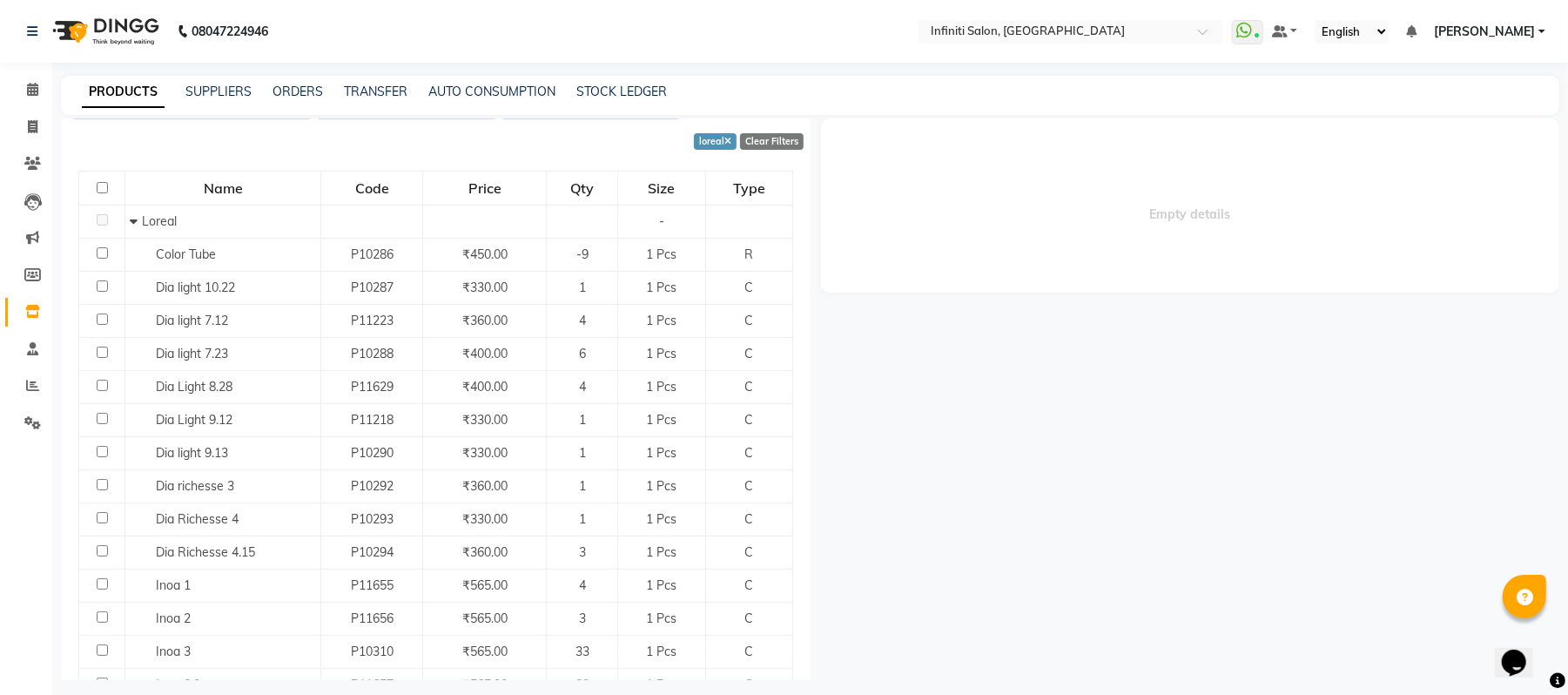
scroll to position [0, 0]
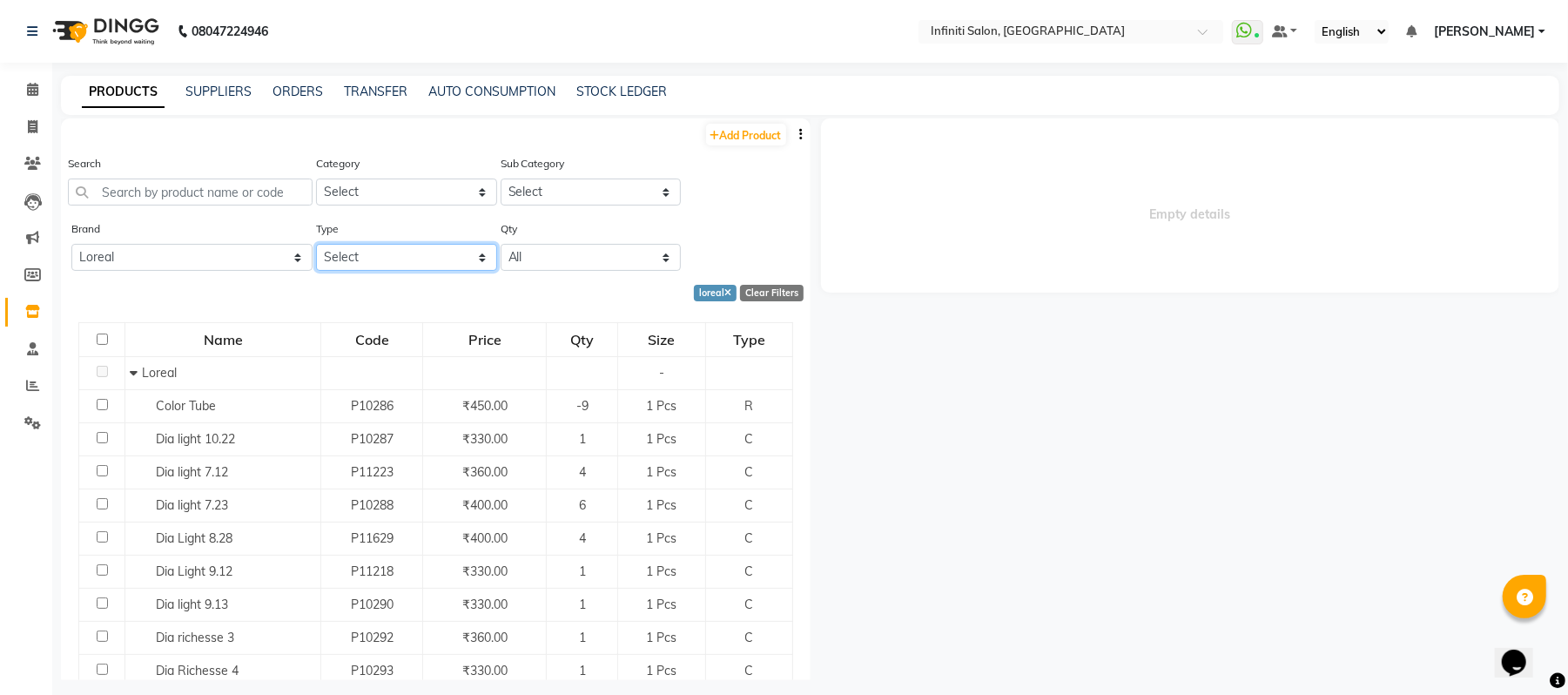
click at [426, 259] on select "Select Both Retail Consumable" at bounding box center [405, 257] width 180 height 27
select select "C"
click at [316, 244] on select "Select Both Retail Consumable" at bounding box center [405, 257] width 180 height 27
click at [799, 135] on icon "button" at bounding box center [800, 134] width 3 height 12
click at [733, 149] on div "EXPORT" at bounding box center [729, 145] width 57 height 22
